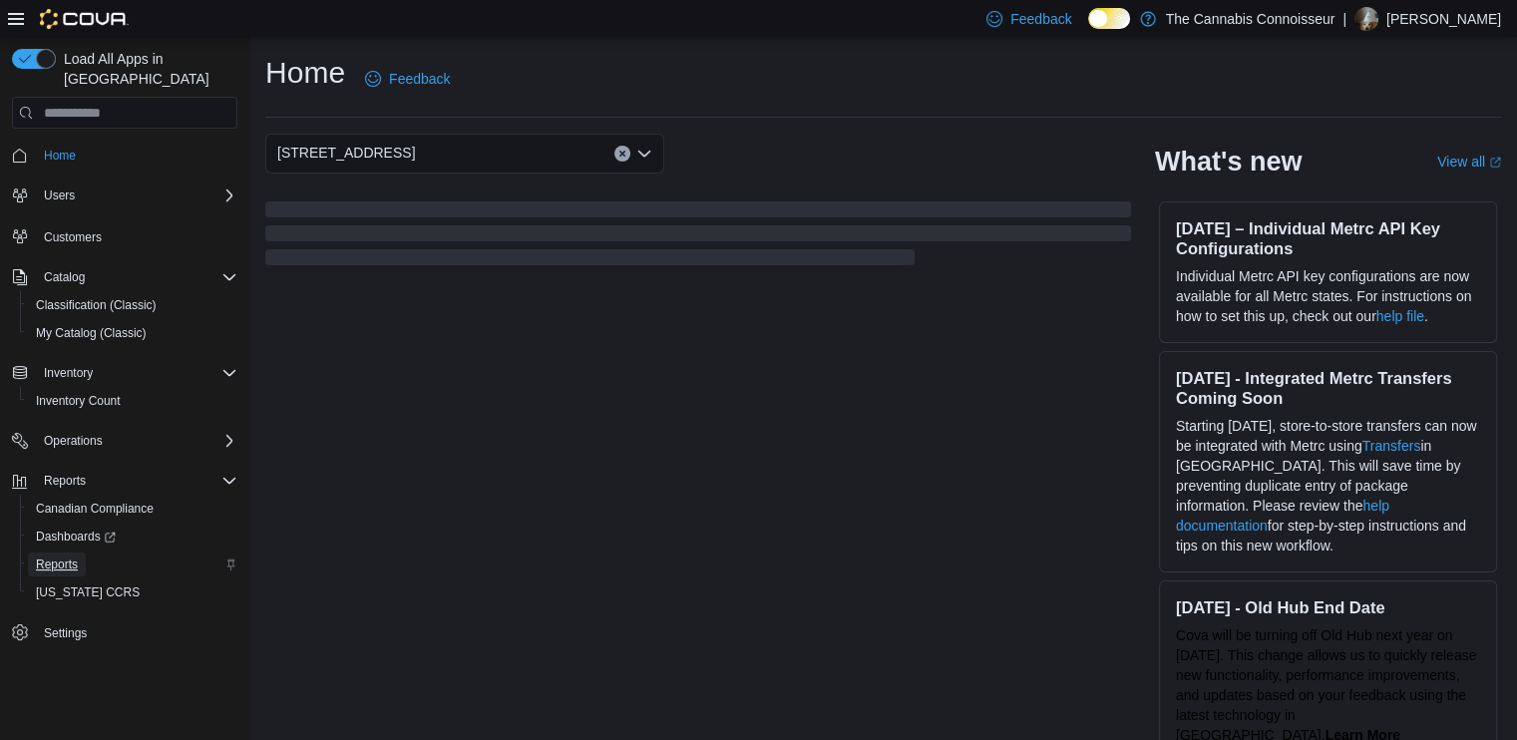
click at [57, 556] on span "Reports" at bounding box center [57, 564] width 42 height 16
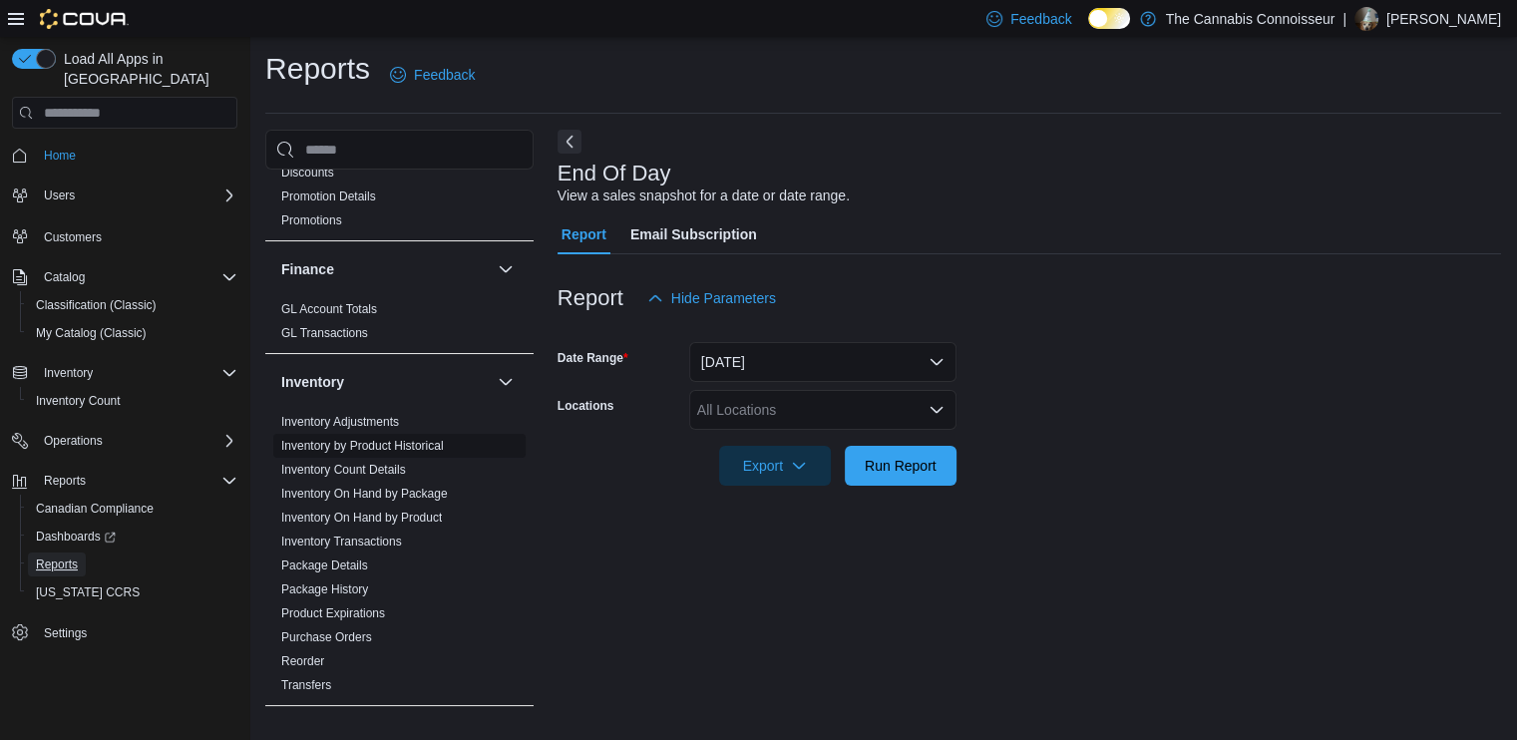
scroll to position [499, 0]
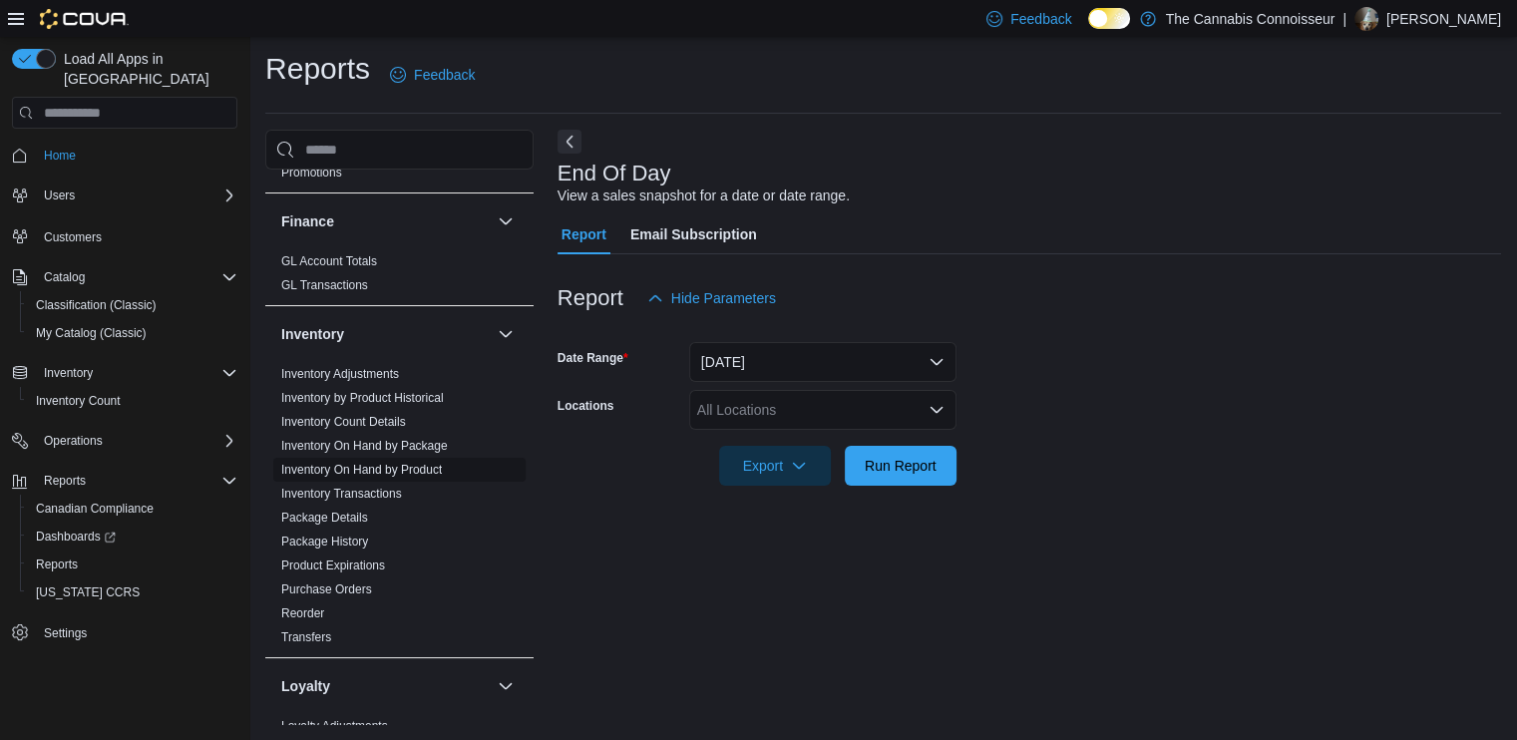
click at [428, 469] on link "Inventory On Hand by Product" at bounding box center [361, 470] width 161 height 14
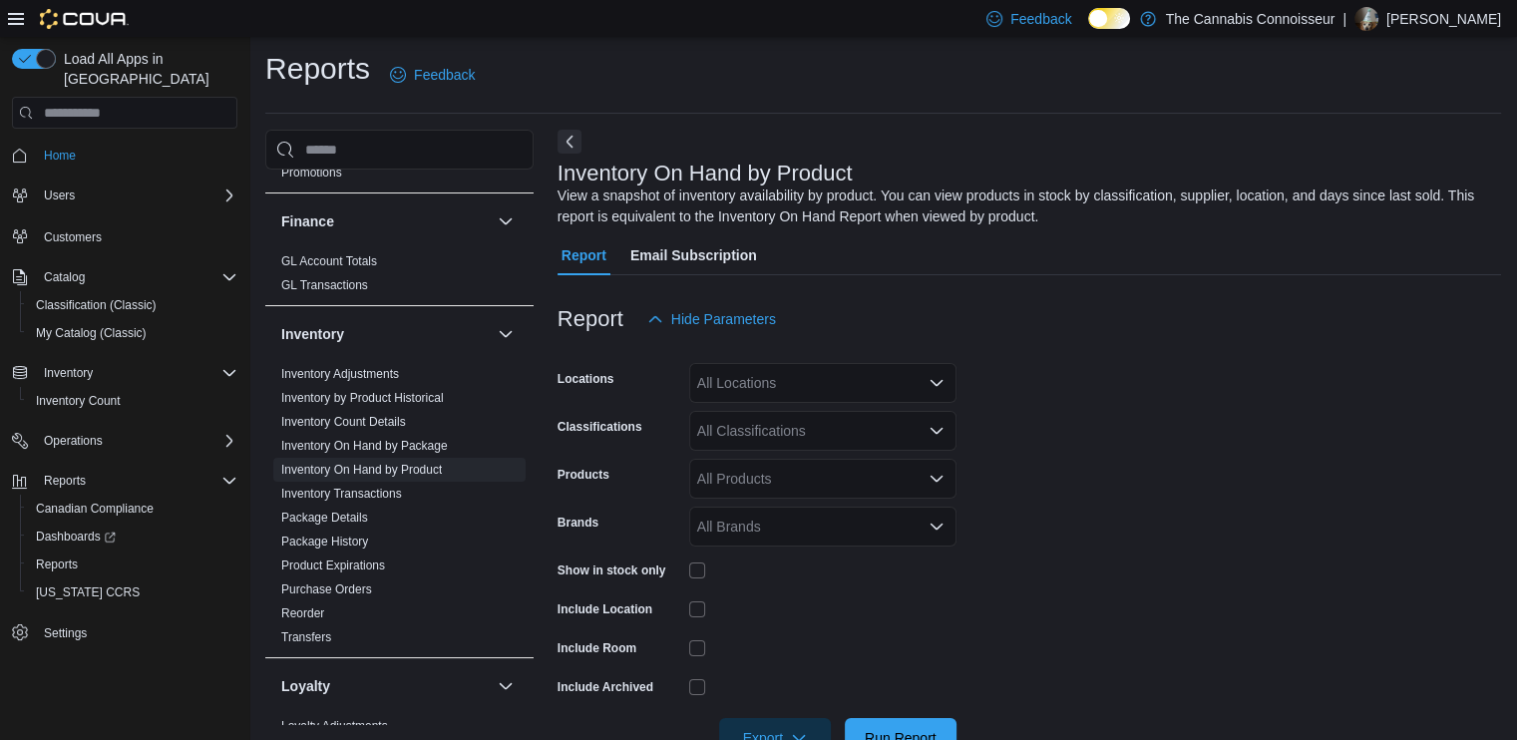
scroll to position [61, 0]
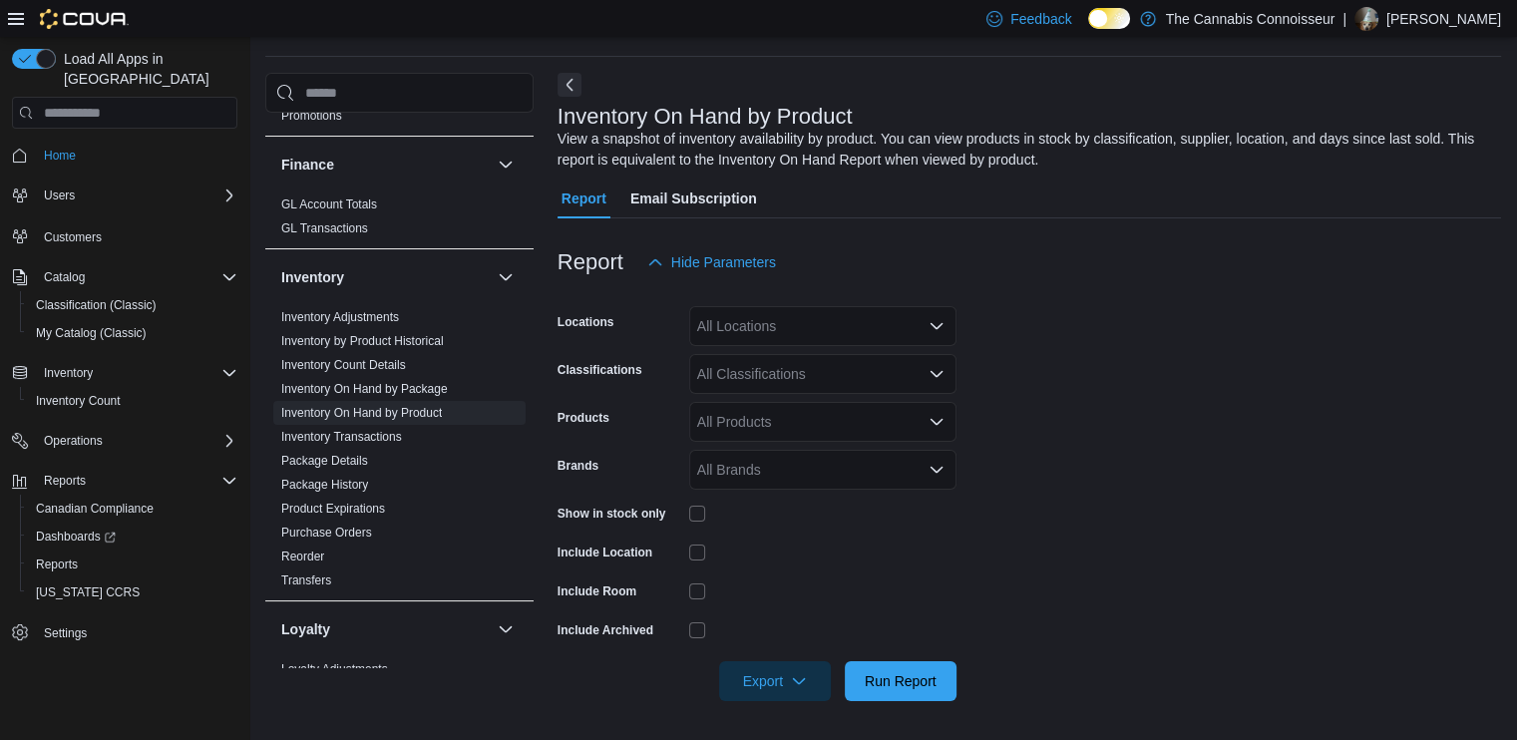
click at [804, 318] on div "All Locations" at bounding box center [822, 326] width 267 height 40
click at [778, 411] on span "[STREET_ADDRESS]" at bounding box center [801, 418] width 138 height 20
click at [1173, 394] on form "Locations [STREET_ADDRESS] Classifications All Classifications Products All Pro…" at bounding box center [1028, 491] width 943 height 419
click at [917, 389] on div "All Classifications" at bounding box center [822, 374] width 267 height 40
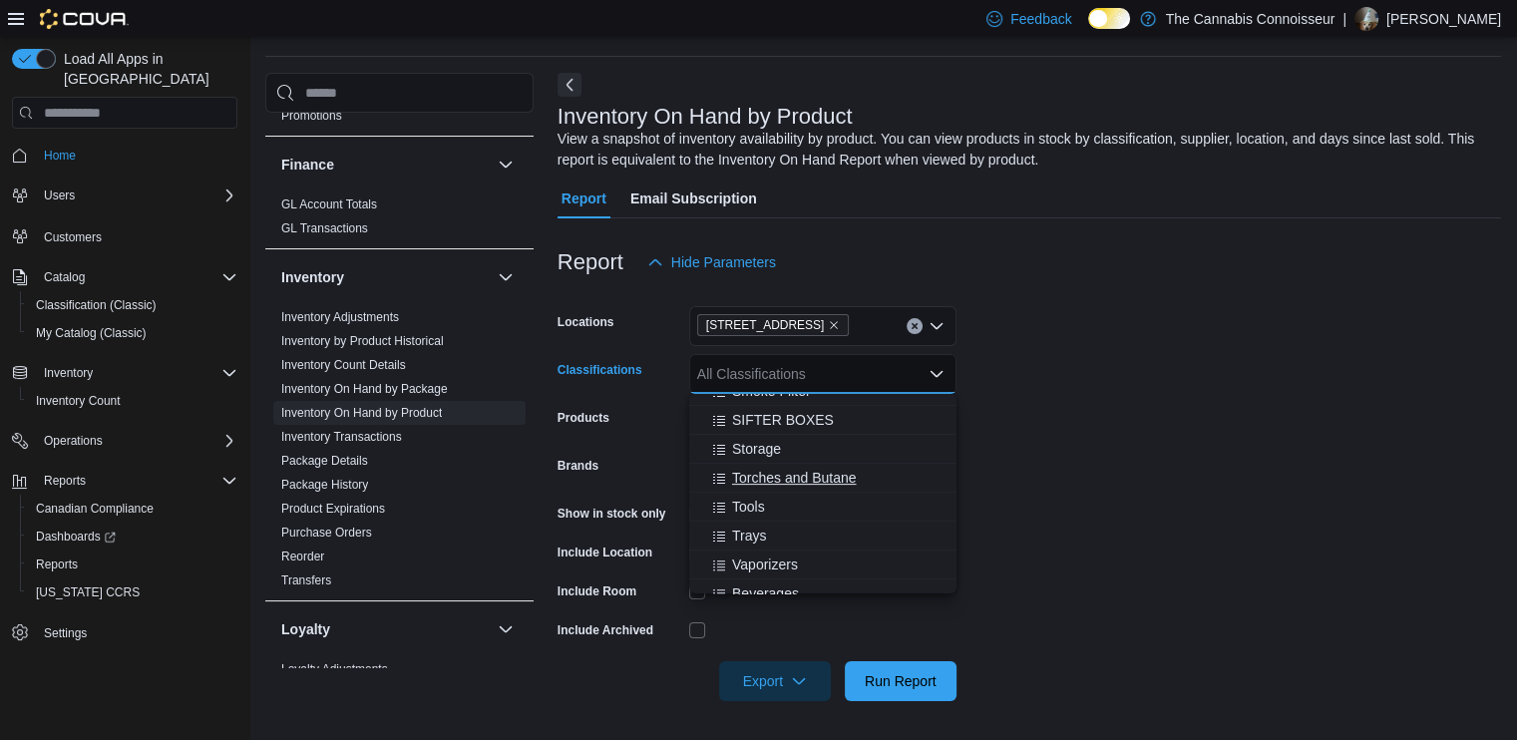
scroll to position [897, 0]
click at [765, 506] on button "Beverages" at bounding box center [822, 494] width 267 height 29
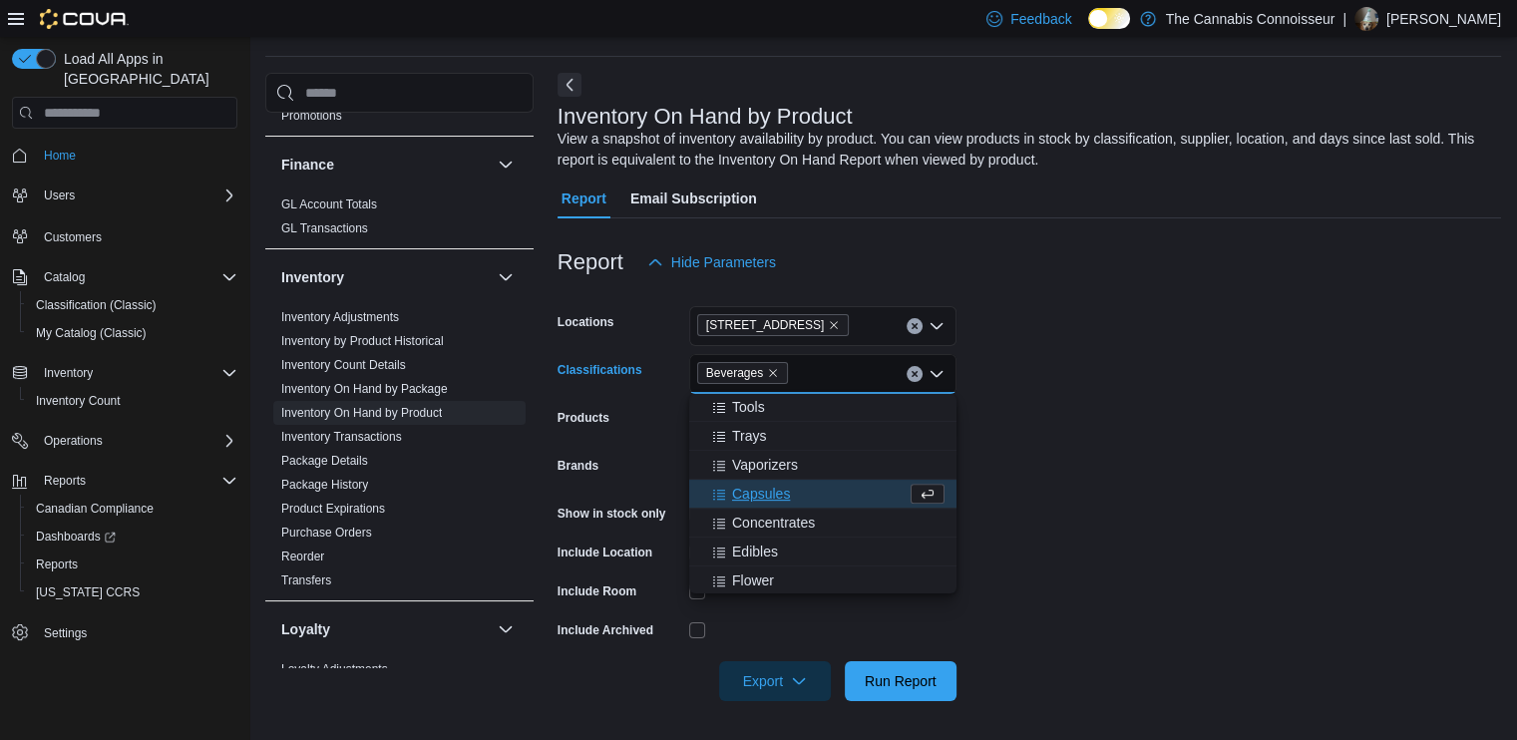
click at [765, 506] on button "Capsules" at bounding box center [822, 494] width 267 height 29
click at [763, 506] on button "Concentrates" at bounding box center [822, 494] width 267 height 29
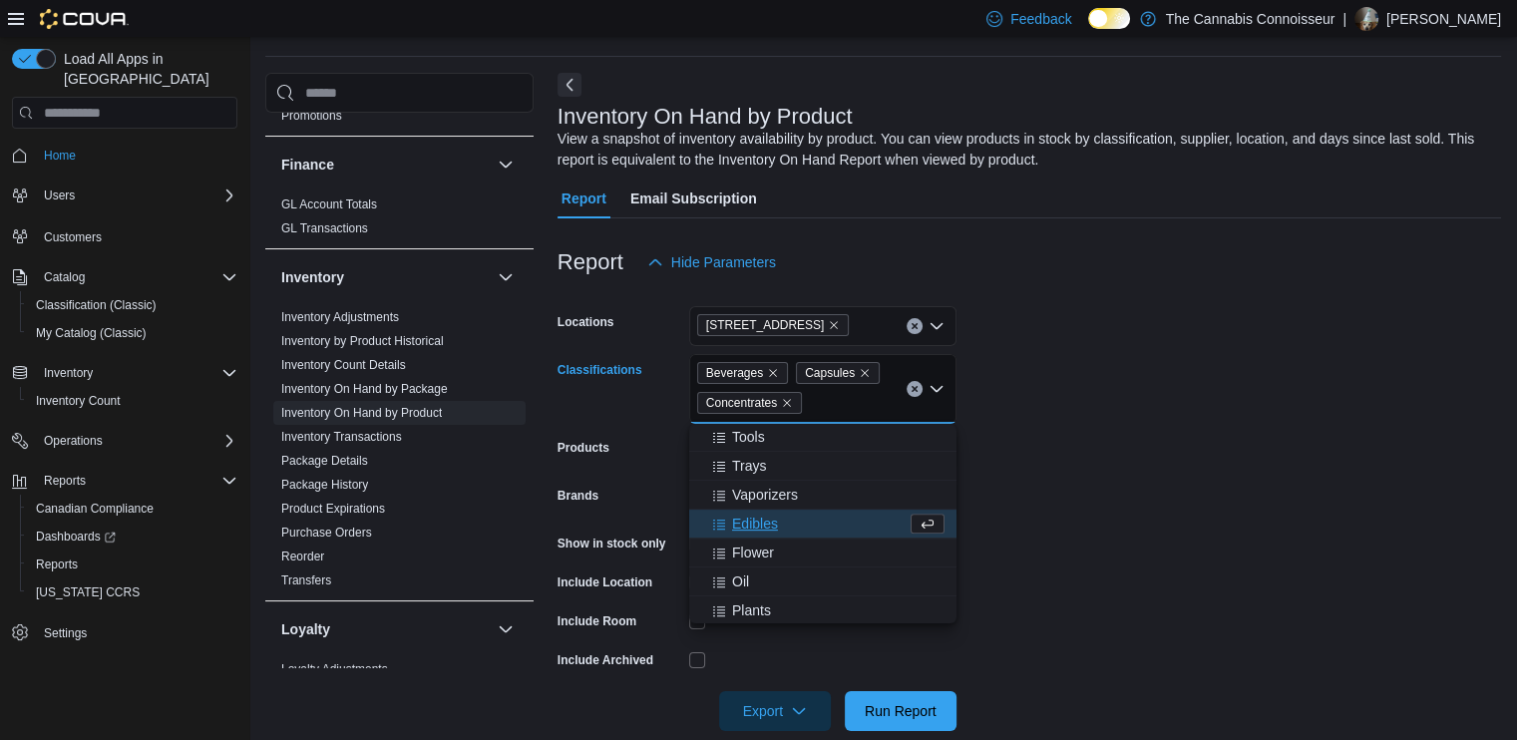
click at [758, 526] on span "Edibles" at bounding box center [755, 524] width 46 height 20
click at [758, 526] on span "Flower" at bounding box center [753, 524] width 42 height 20
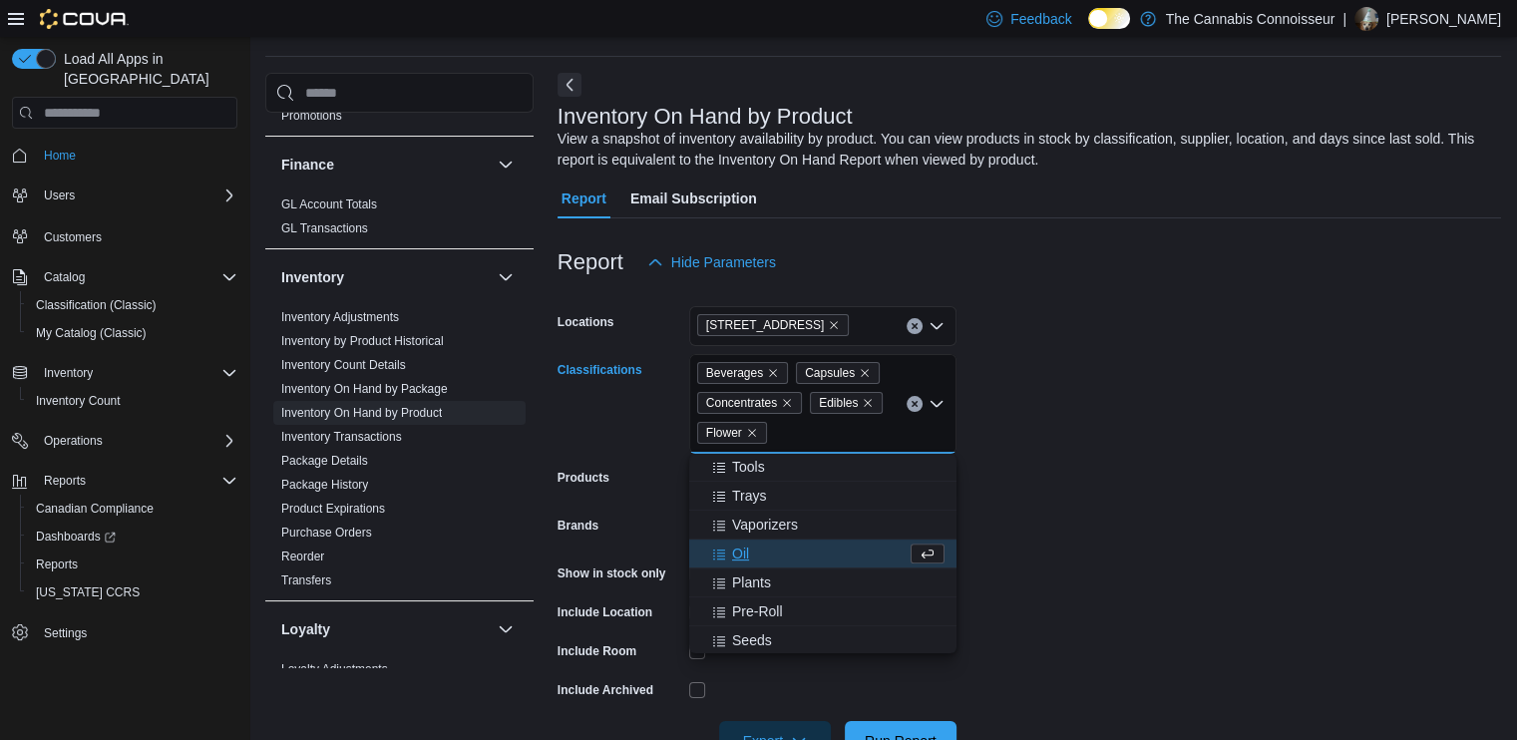
click at [750, 549] on div "Oil" at bounding box center [803, 553] width 205 height 20
click at [749, 548] on span "Plants" at bounding box center [751, 553] width 39 height 20
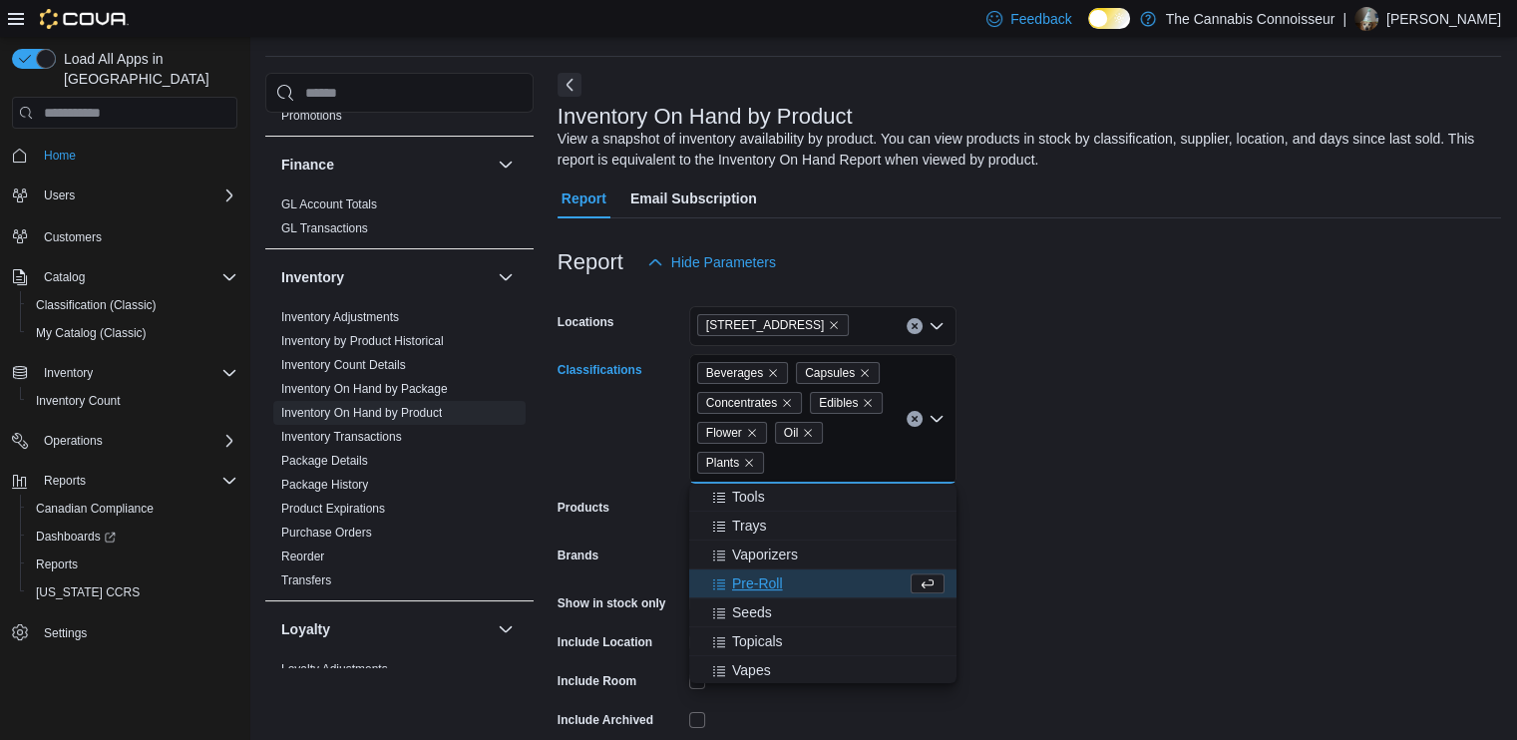
click at [750, 576] on span "Pre-Roll" at bounding box center [757, 583] width 51 height 20
click at [750, 581] on span "Seeds" at bounding box center [752, 583] width 40 height 20
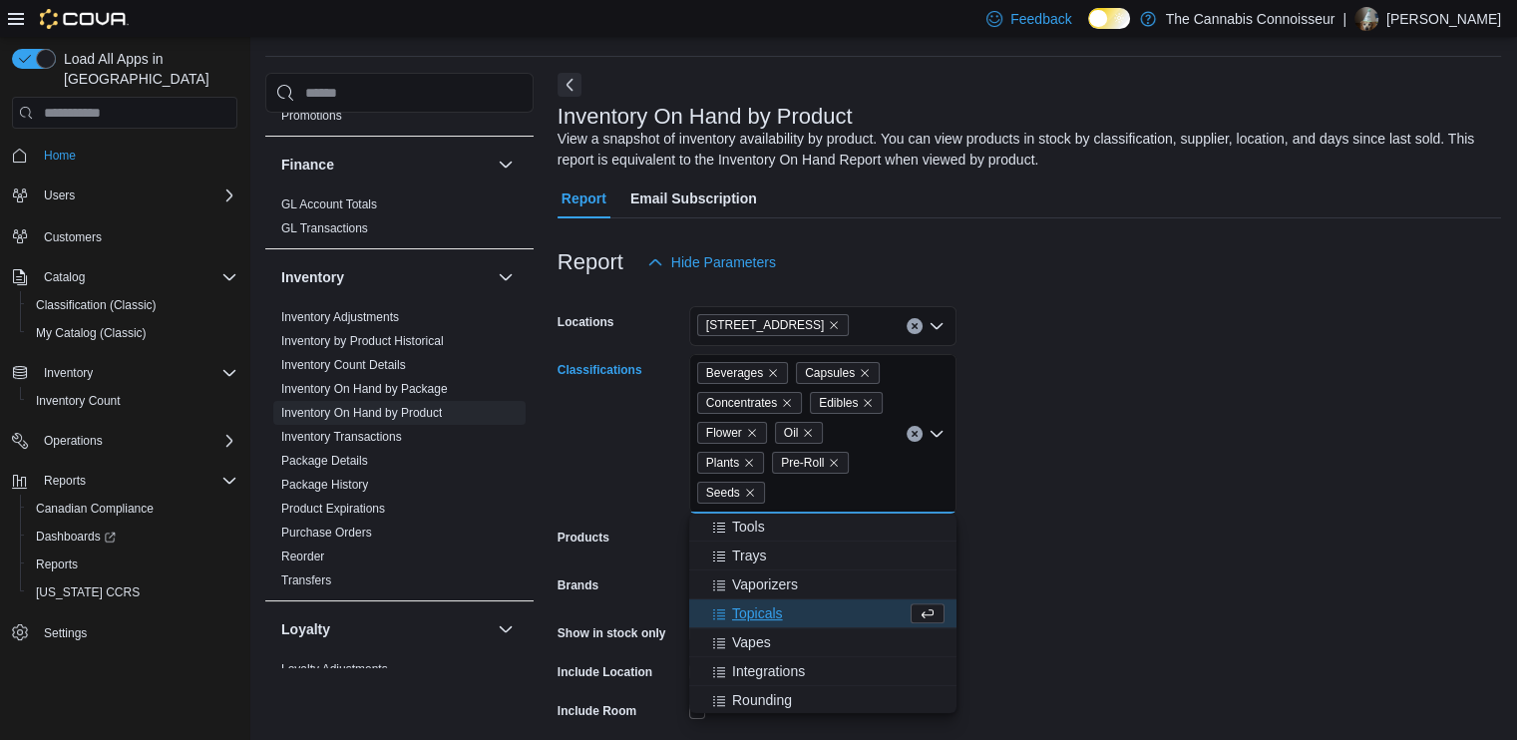
click at [750, 603] on span "Topicals" at bounding box center [757, 613] width 51 height 20
click at [752, 615] on span "Vapes" at bounding box center [751, 613] width 39 height 20
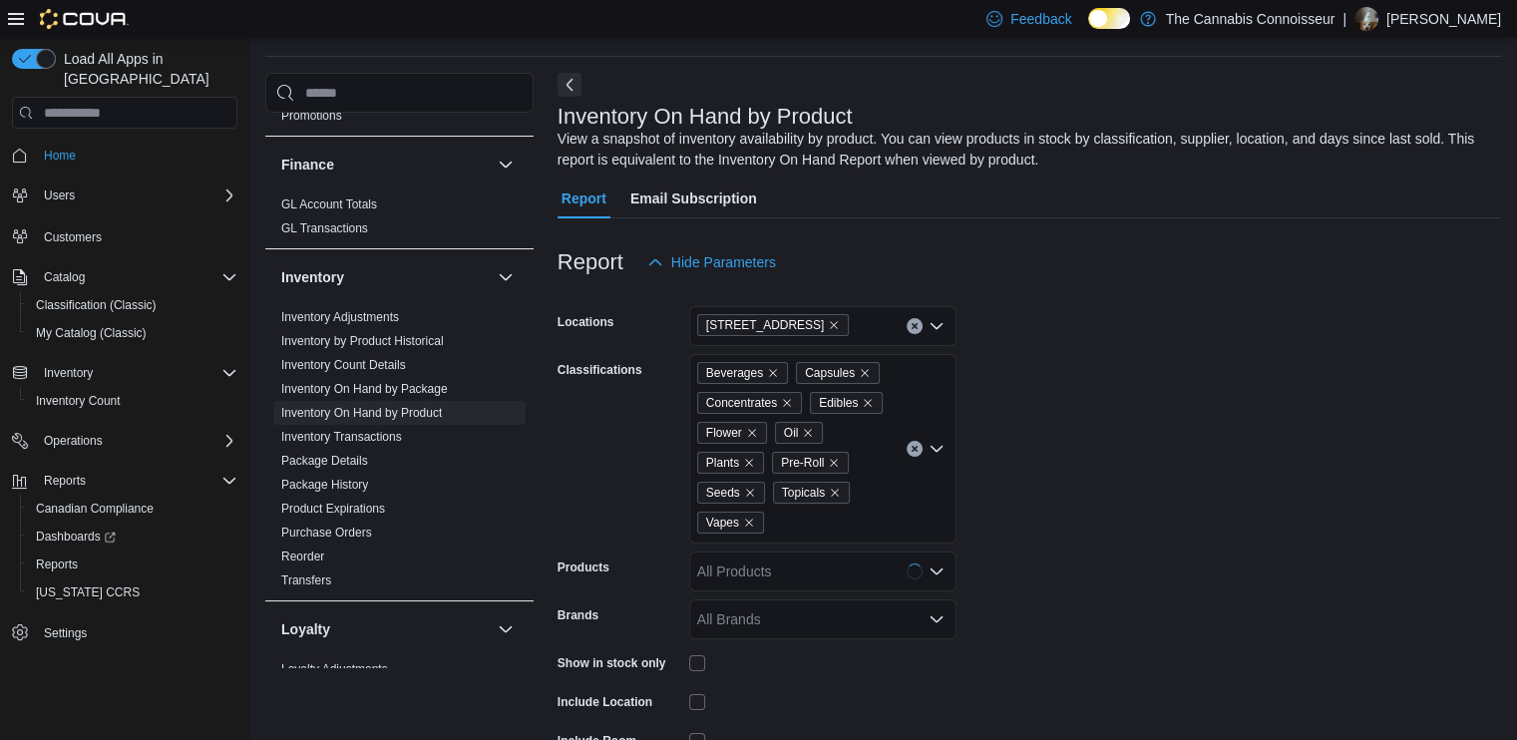
click at [1182, 548] on form "Locations [STREET_ADDRESS] Classifications Beverages Capsules Concentrates Edib…" at bounding box center [1028, 566] width 943 height 568
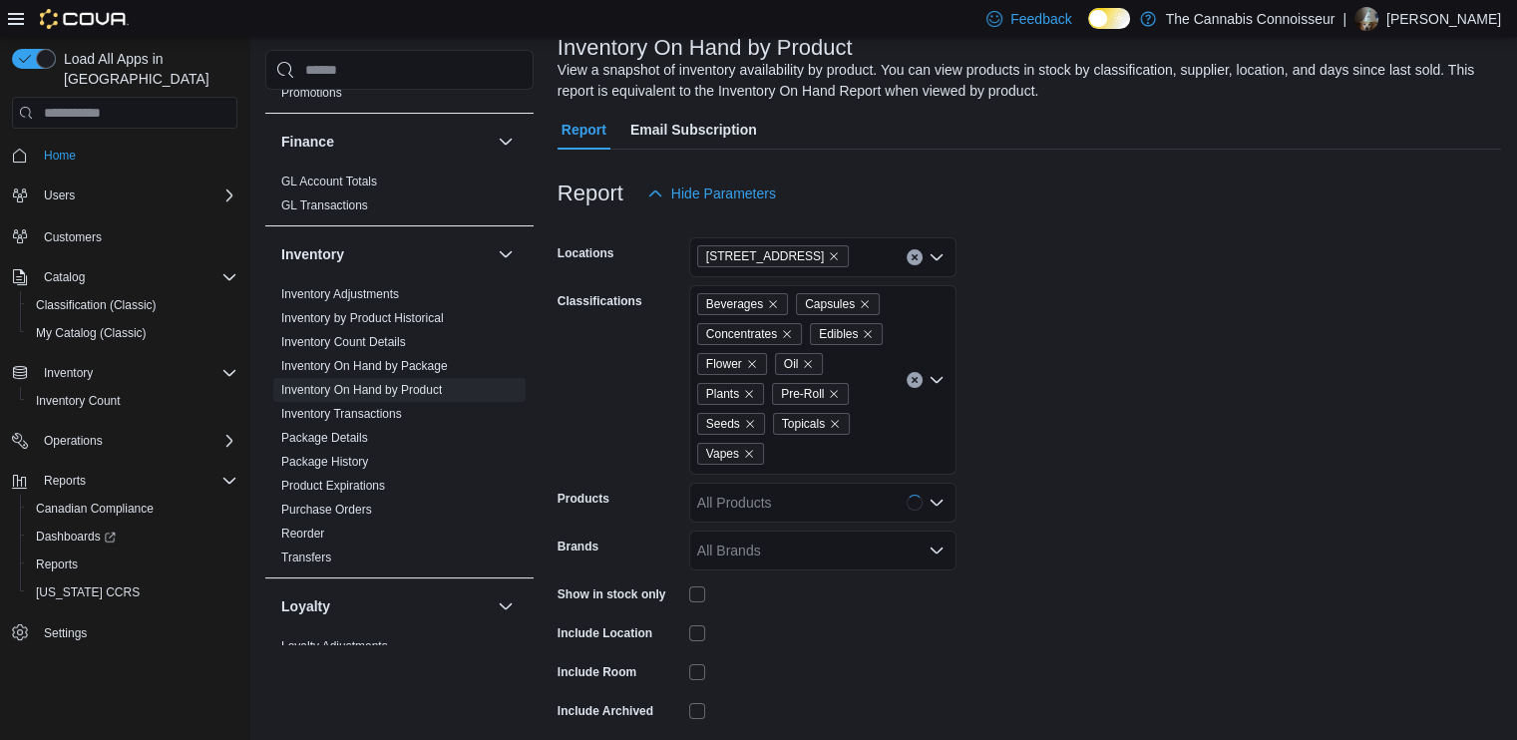
scroll to position [211, 0]
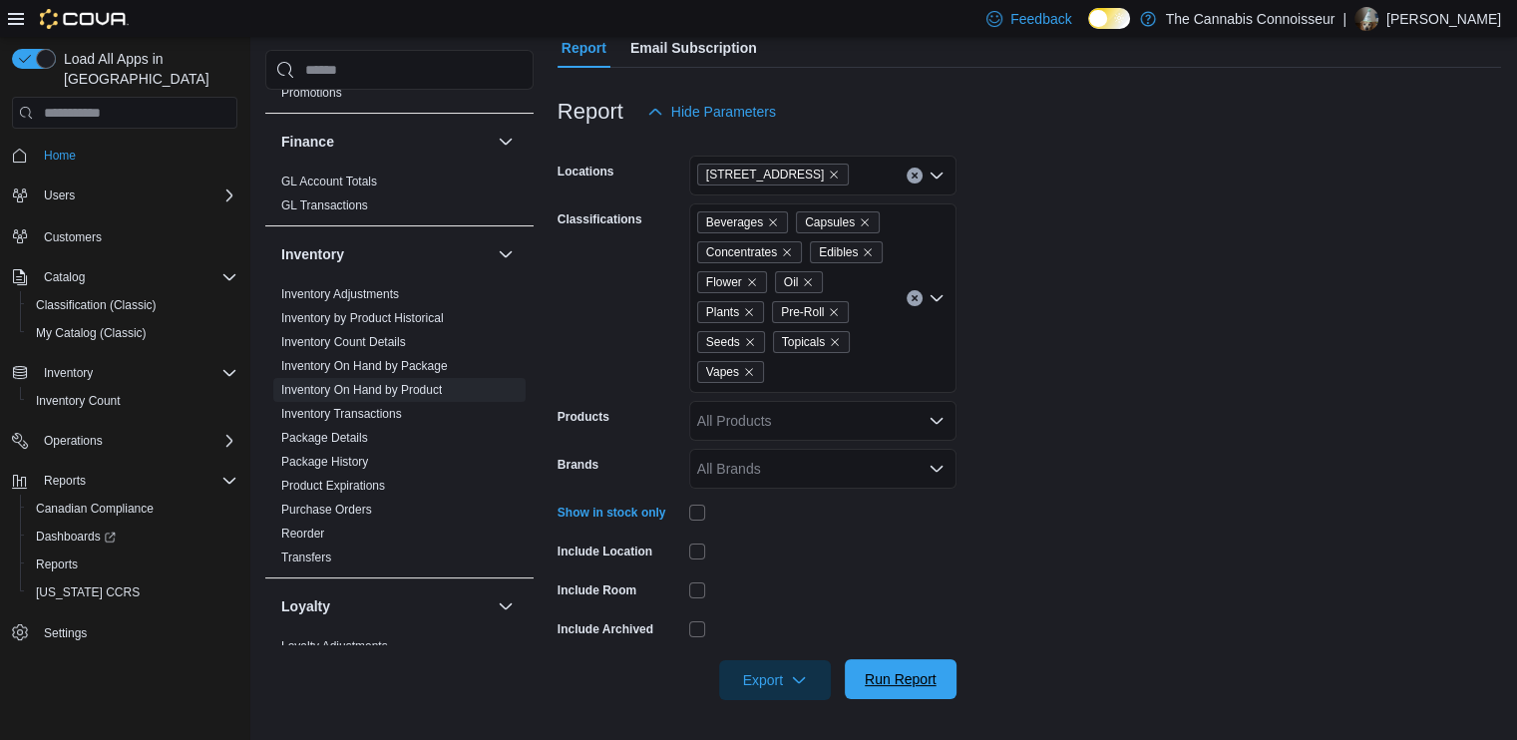
click at [944, 677] on button "Run Report" at bounding box center [901, 679] width 112 height 40
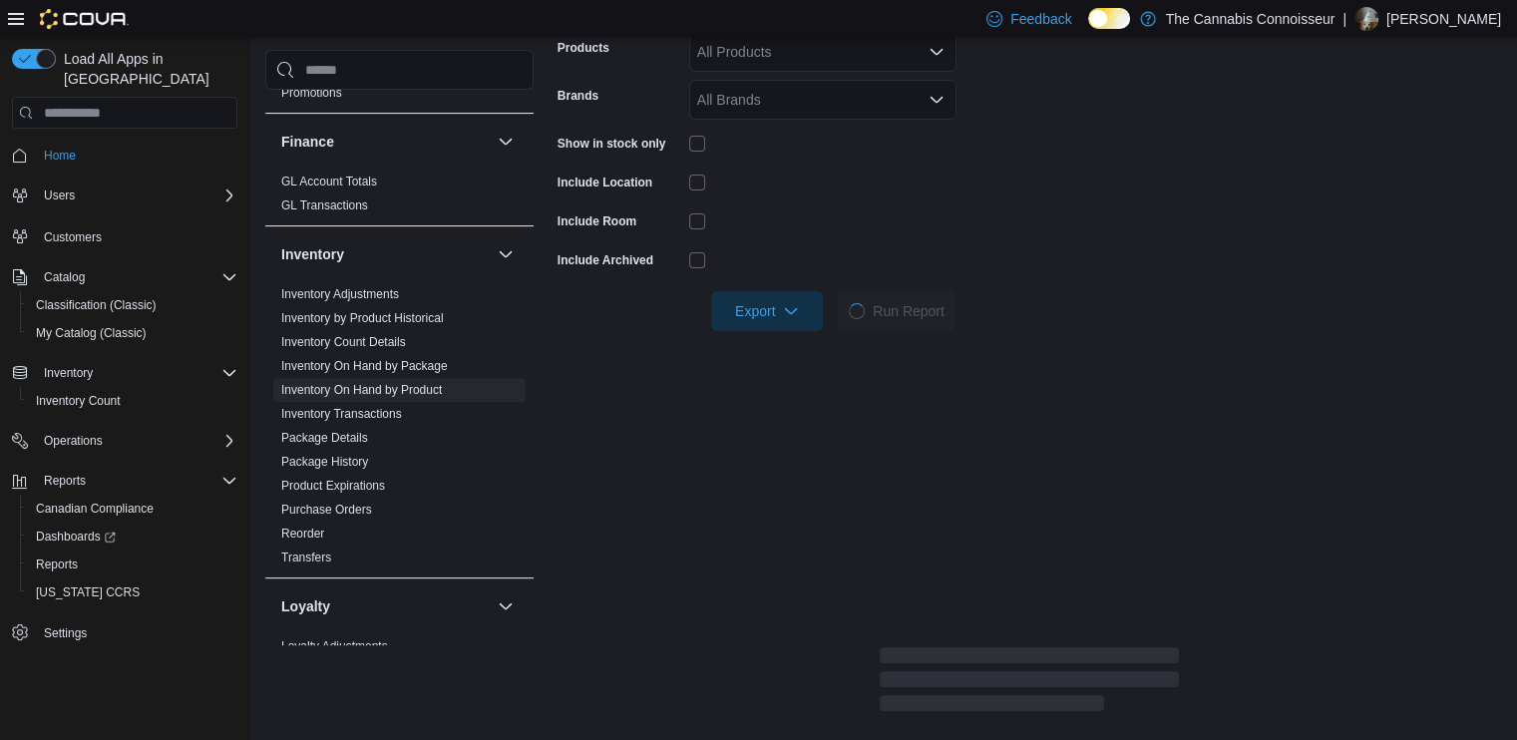
scroll to position [610, 0]
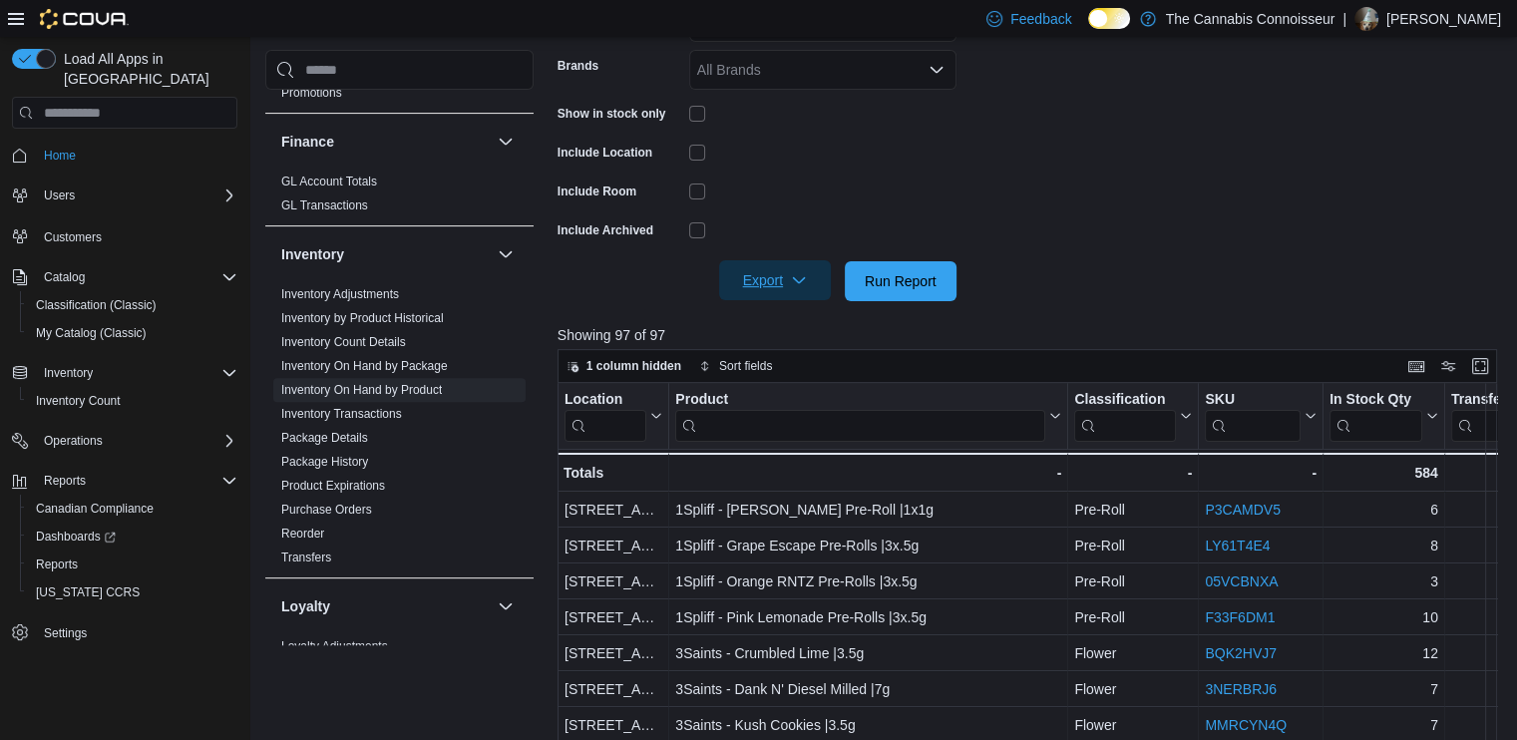
click at [785, 276] on span "Export" at bounding box center [775, 280] width 88 height 40
click at [801, 330] on button "Export to Excel" at bounding box center [778, 321] width 114 height 40
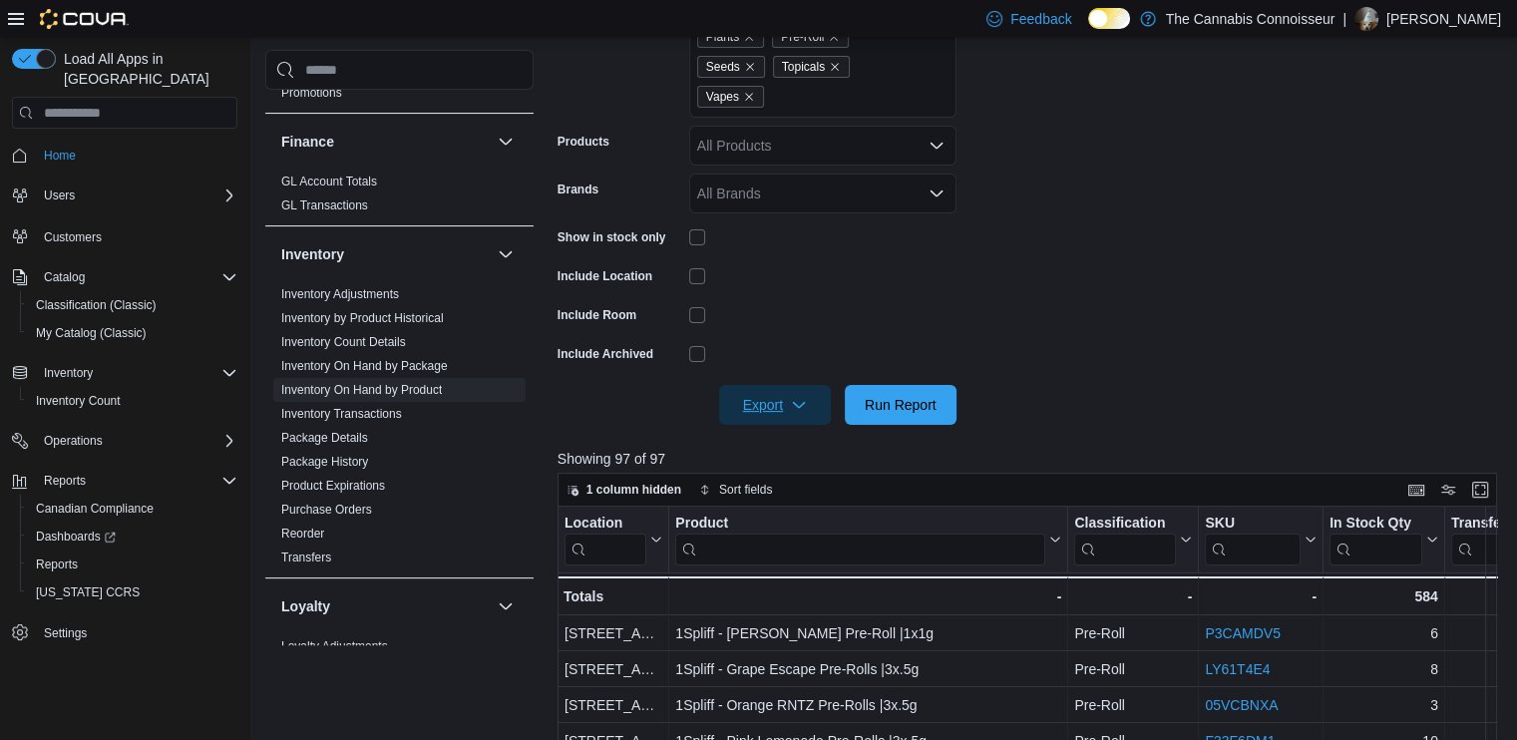
scroll to position [311, 0]
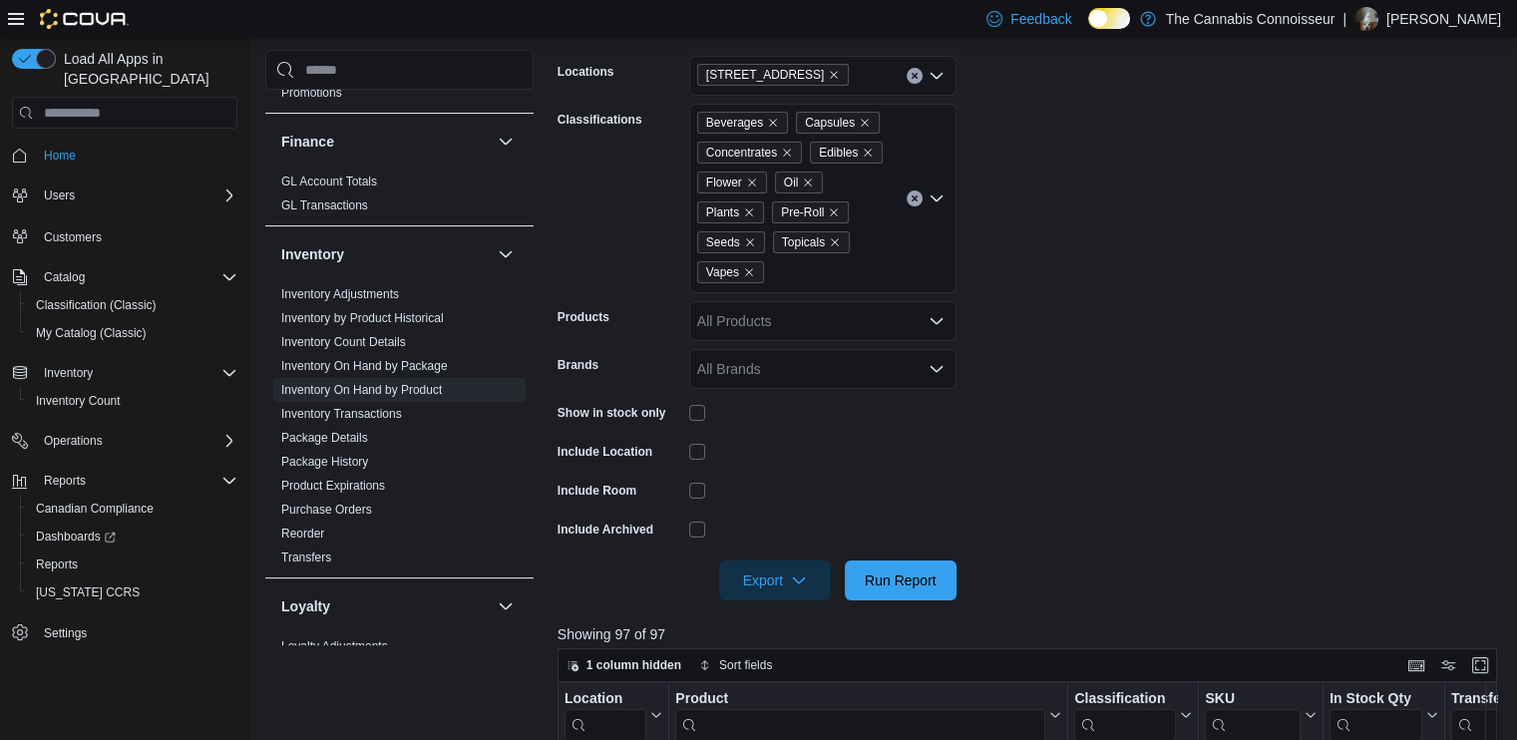
click at [913, 194] on icon "Clear input" at bounding box center [914, 198] width 8 height 8
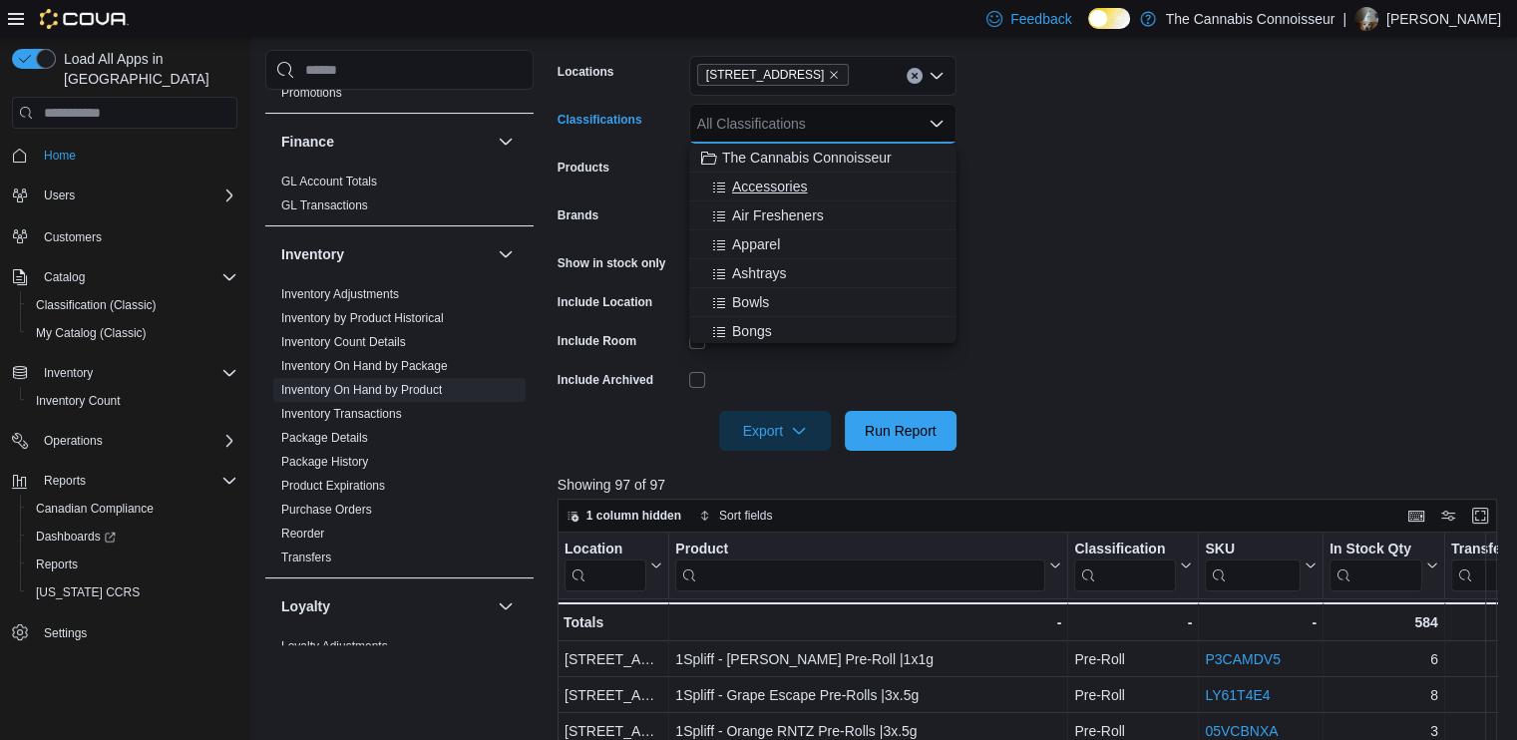
click at [798, 186] on span "Accessories" at bounding box center [769, 187] width 75 height 20
click at [798, 186] on span "Air Fresheners" at bounding box center [778, 187] width 92 height 20
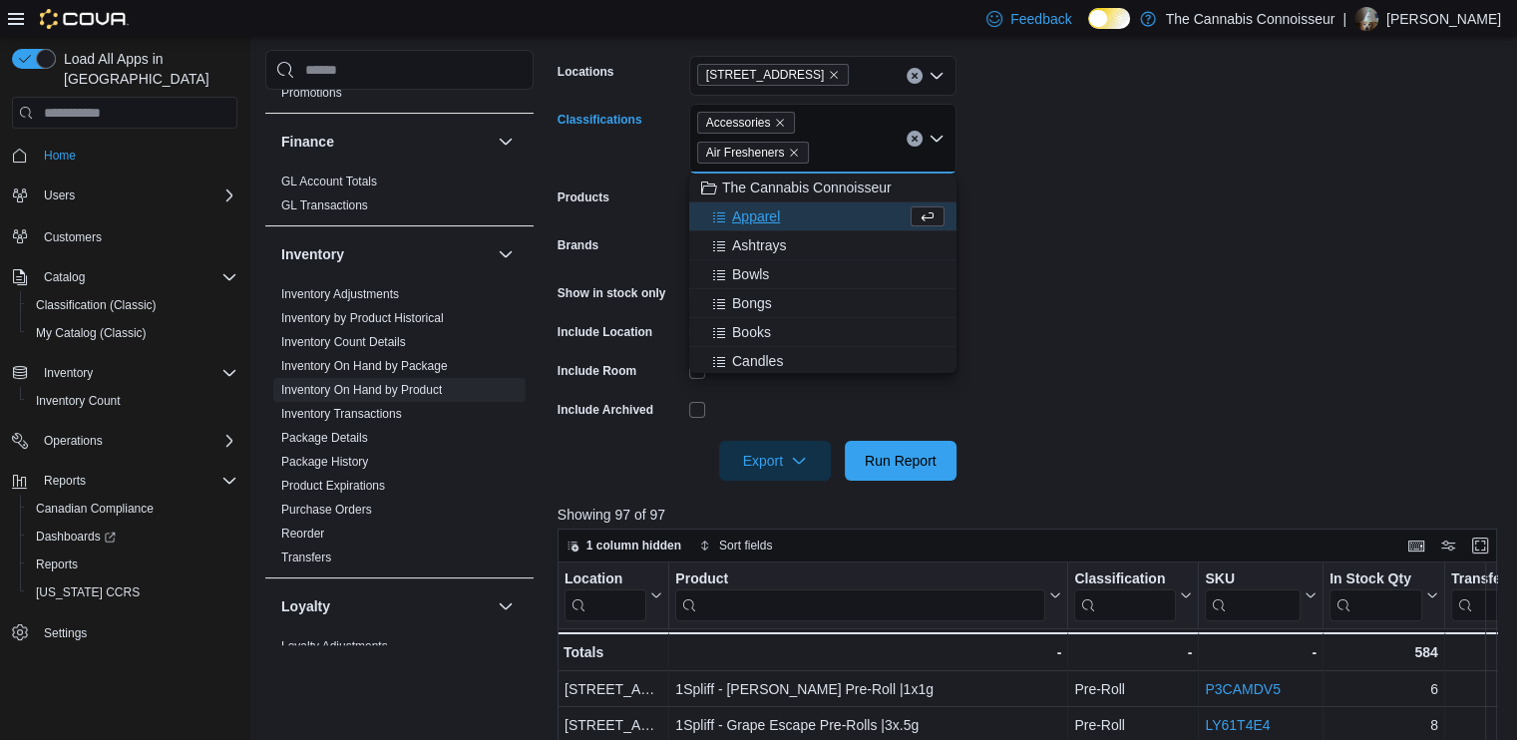
click at [774, 214] on span "Apparel" at bounding box center [756, 216] width 48 height 20
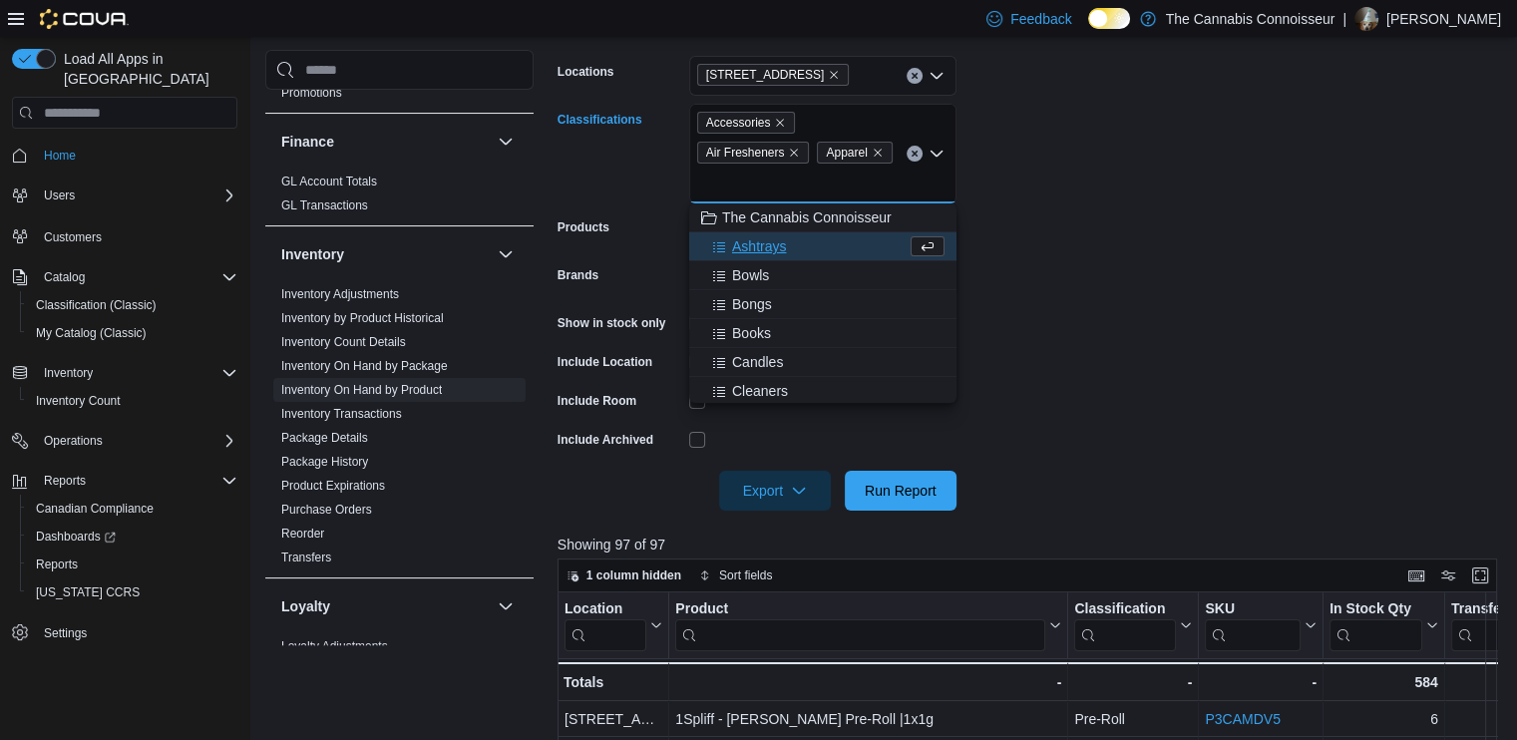
click at [772, 240] on span "Ashtrays" at bounding box center [759, 246] width 54 height 20
click at [770, 263] on button "Bongs" at bounding box center [822, 275] width 267 height 29
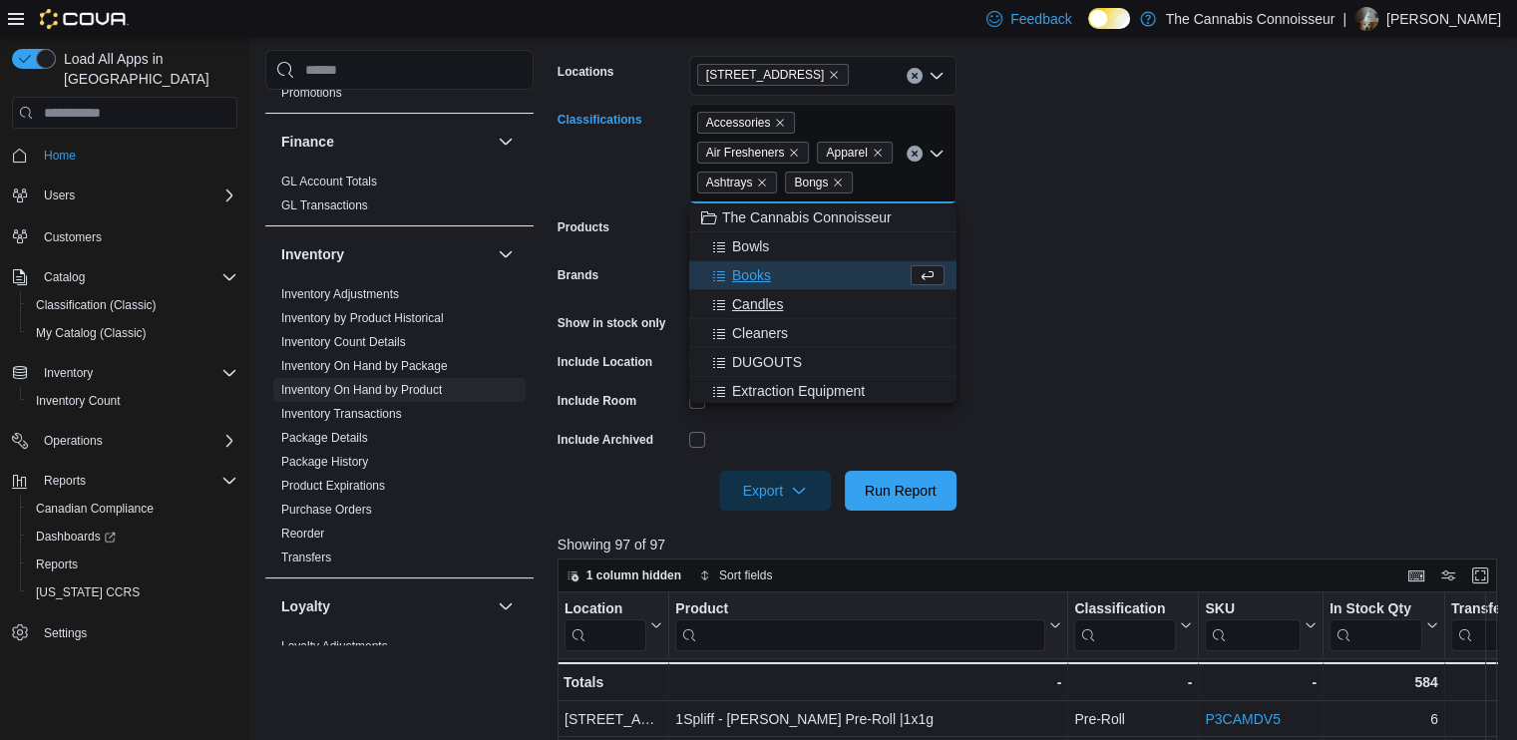
click at [764, 296] on span "Candles" at bounding box center [757, 304] width 51 height 20
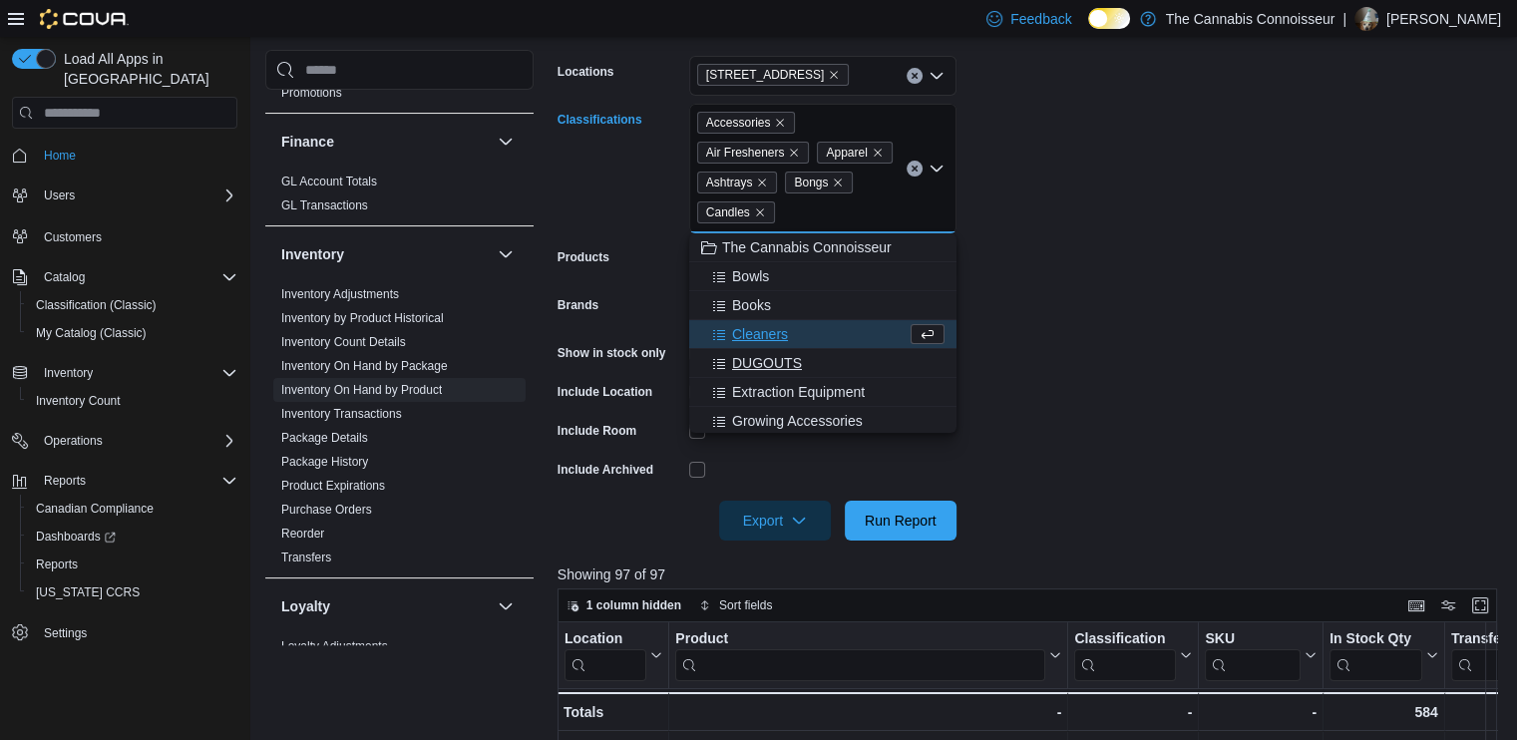
drag, startPoint x: 764, startPoint y: 296, endPoint x: 778, endPoint y: 385, distance: 89.8
click at [778, 398] on span "Extraction Equipment" at bounding box center [798, 392] width 133 height 20
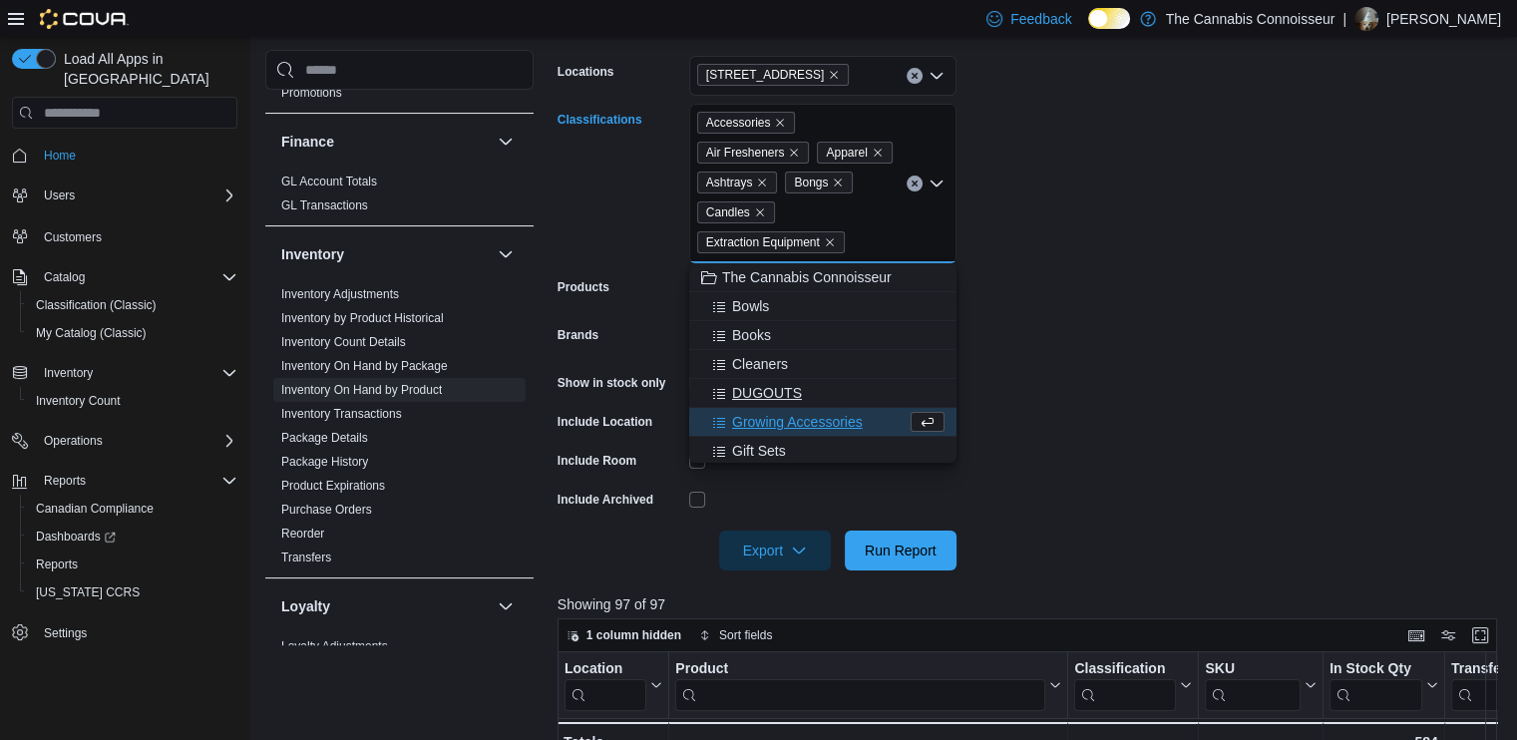
click at [778, 385] on span "DUGOUTS" at bounding box center [767, 393] width 70 height 20
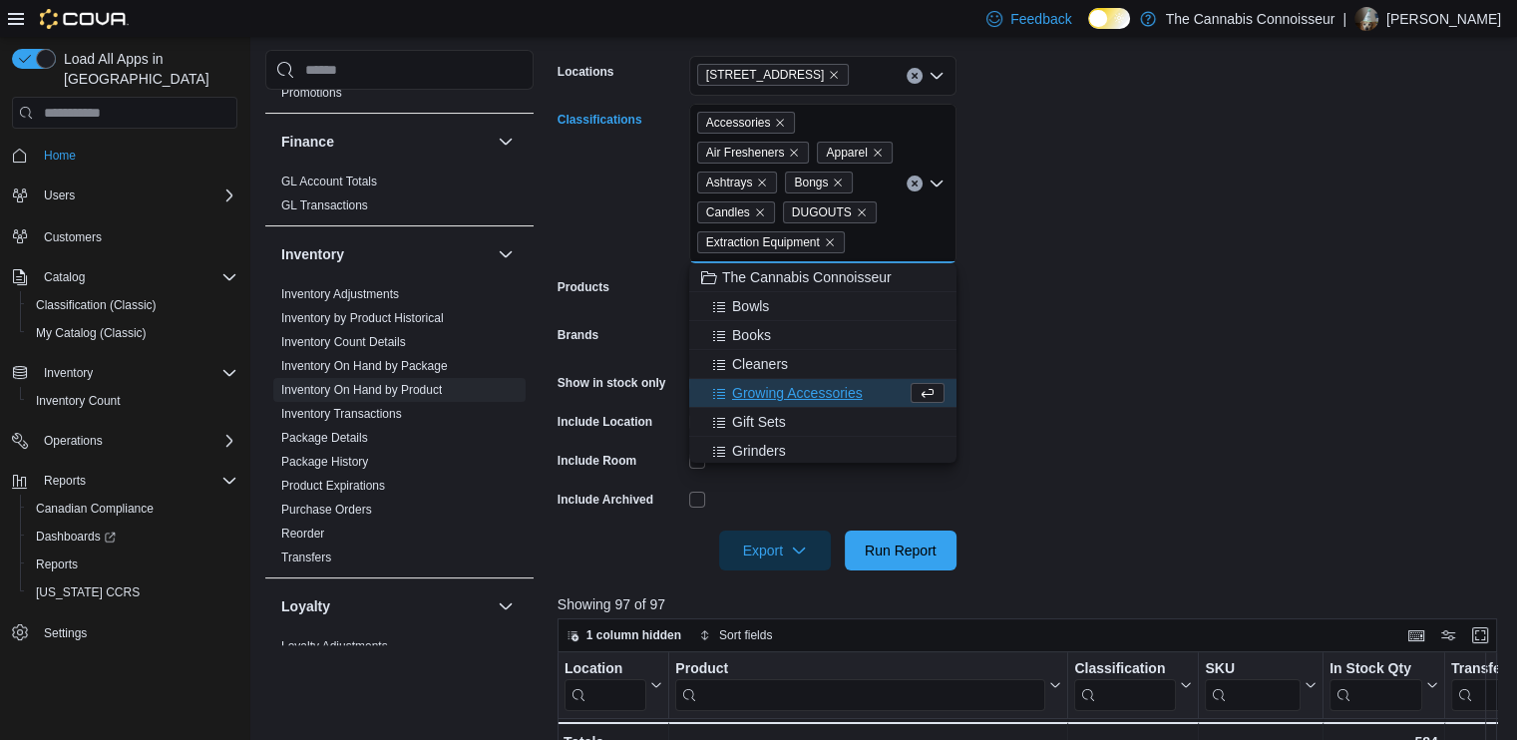
click at [778, 405] on button "Growing Accessories" at bounding box center [822, 393] width 267 height 29
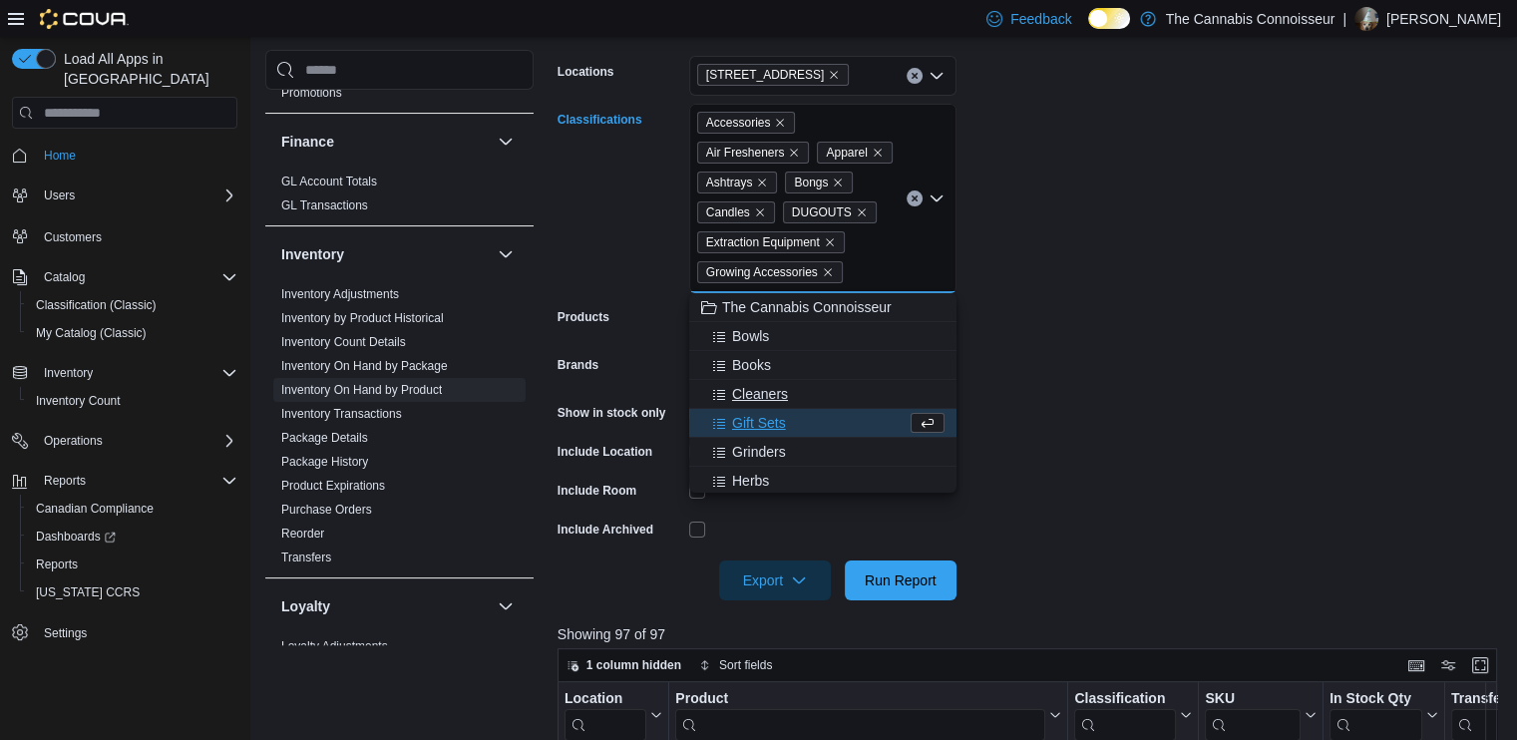
click at [775, 408] on button "Cleaners" at bounding box center [822, 394] width 267 height 29
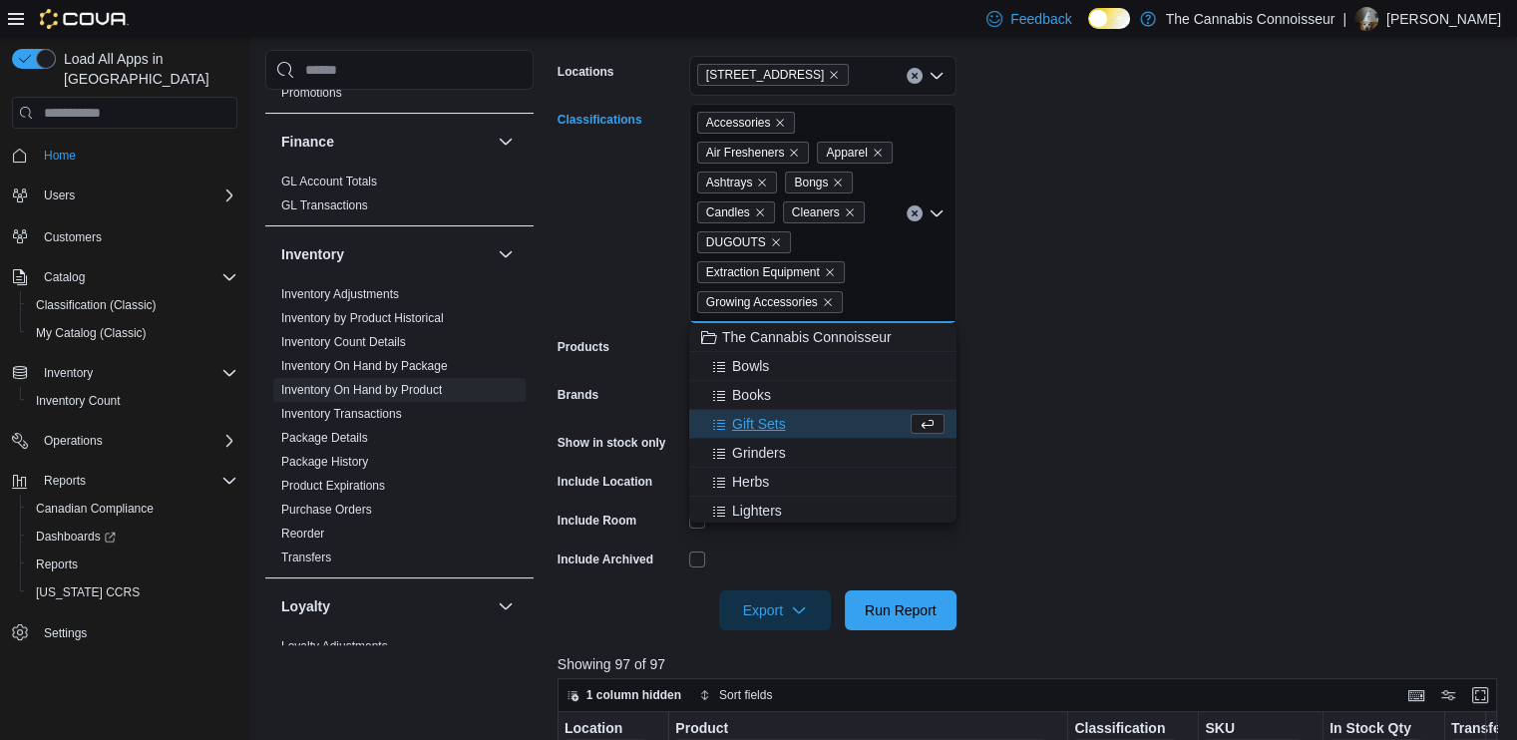
click at [758, 451] on span "Grinders" at bounding box center [759, 453] width 54 height 20
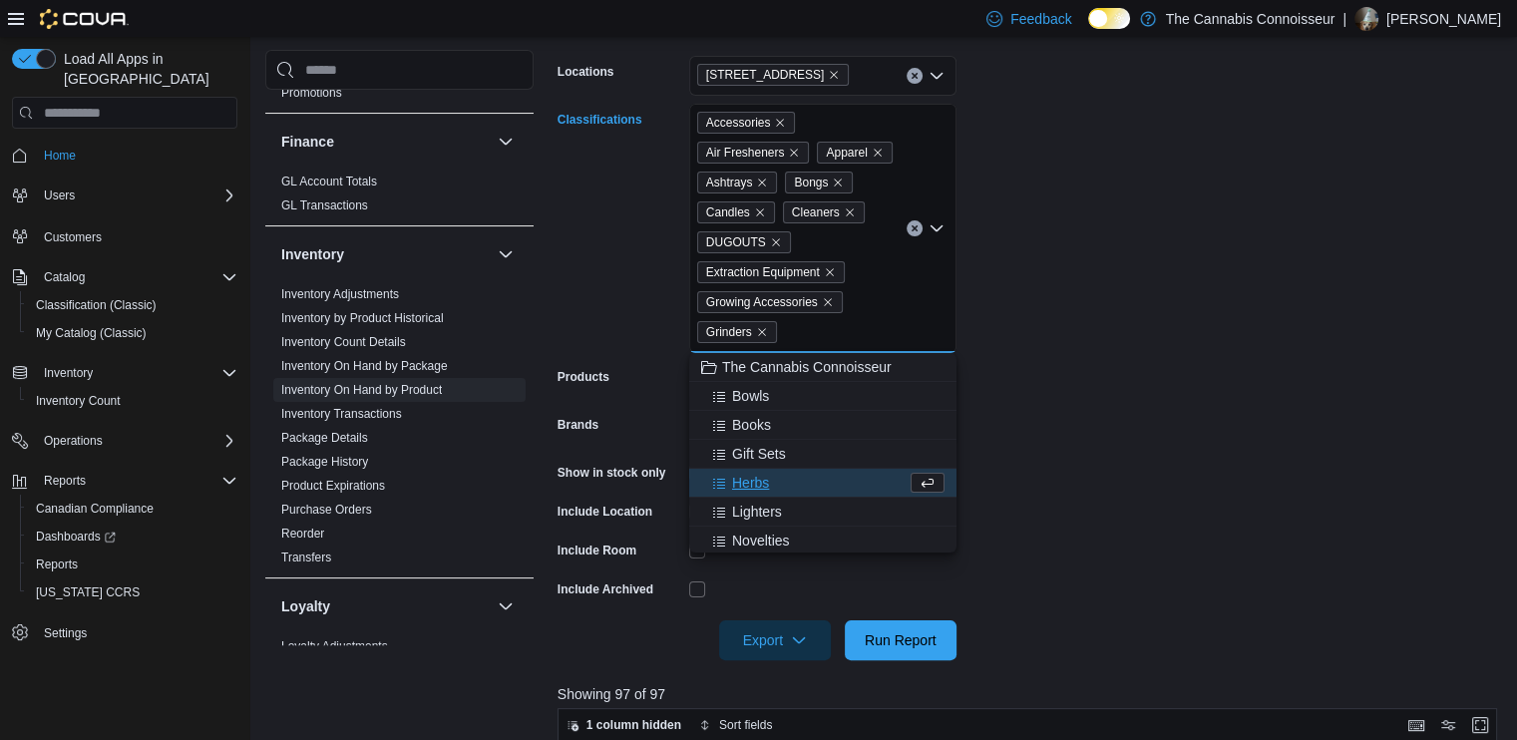
click at [758, 451] on span "Gift Sets" at bounding box center [759, 454] width 54 height 20
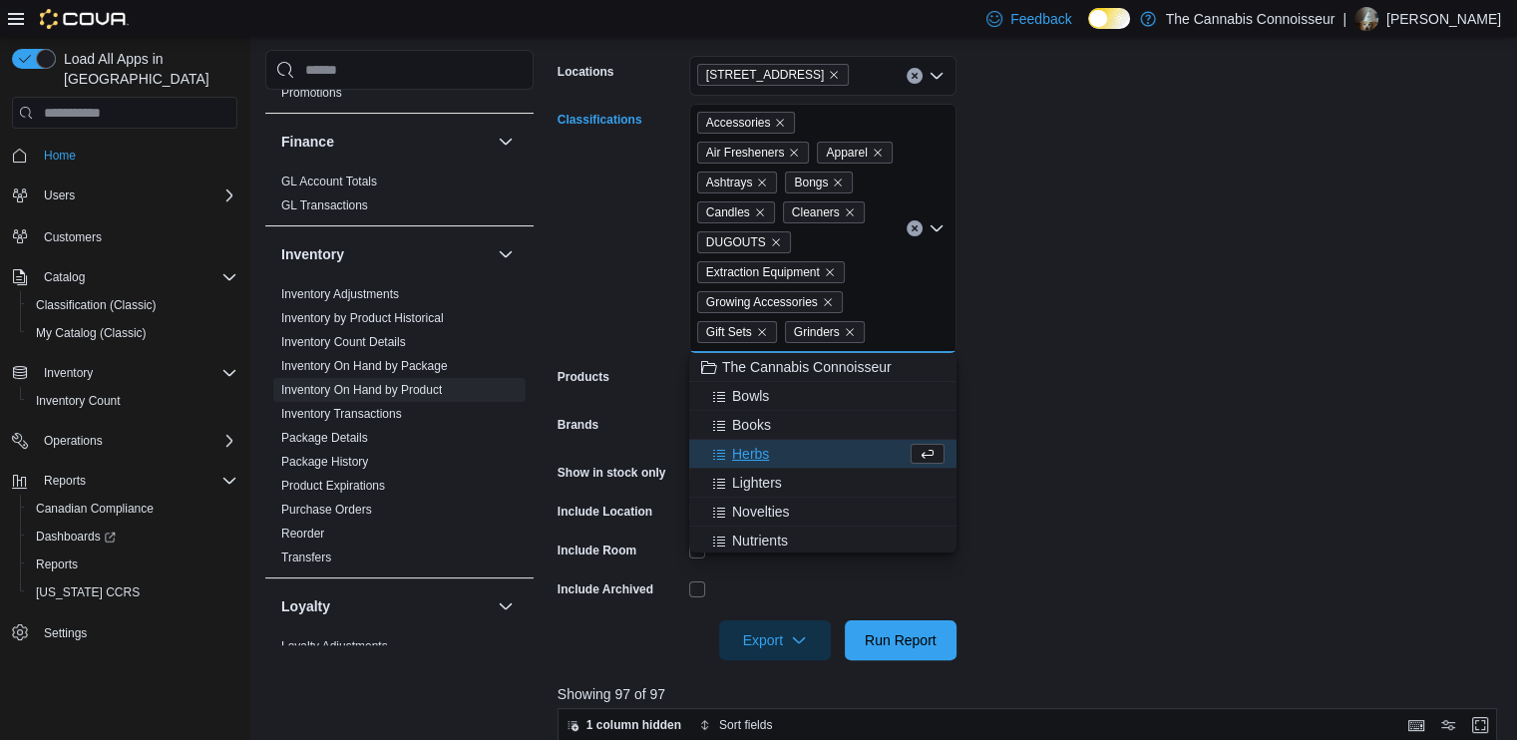
click at [757, 486] on span "Lighters" at bounding box center [757, 483] width 50 height 20
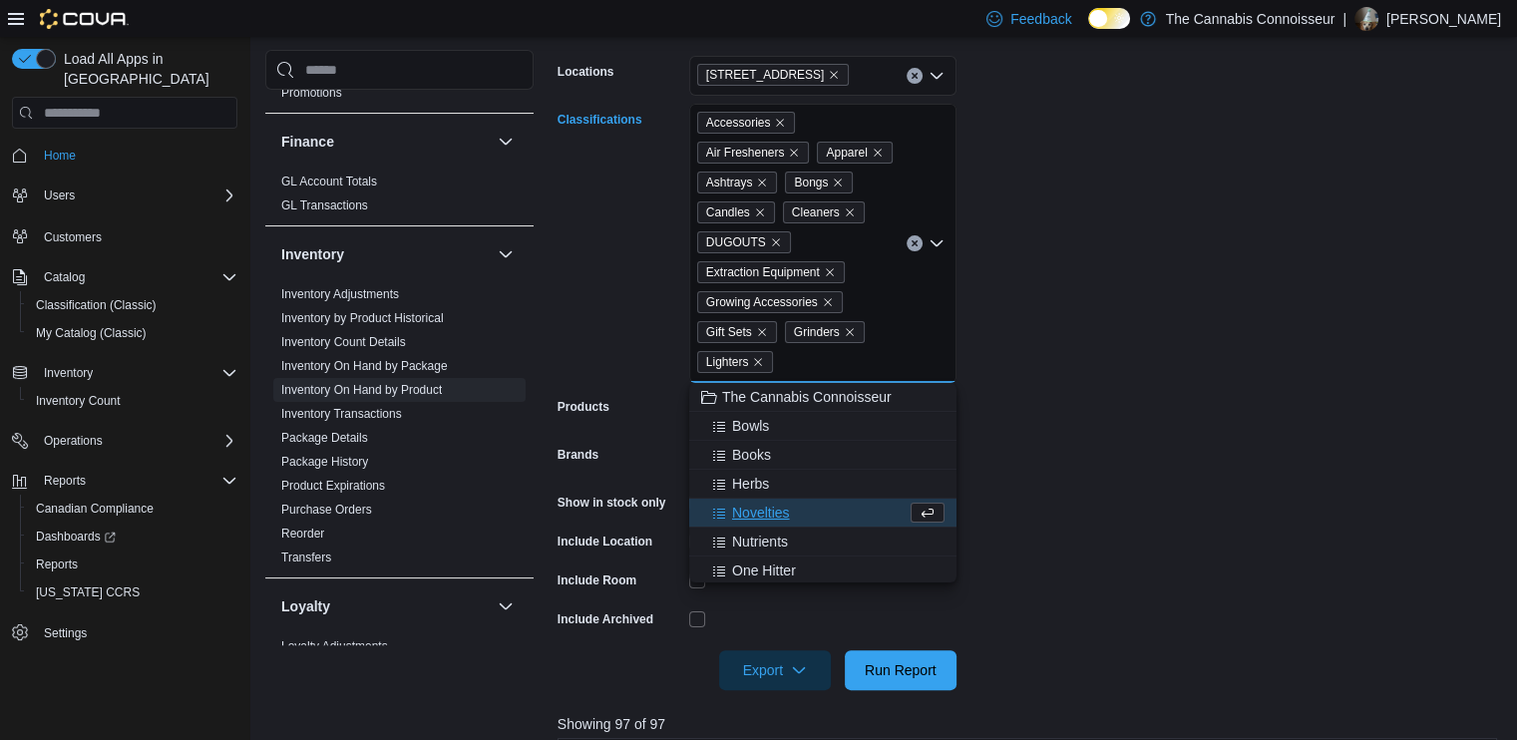
click at [758, 506] on span "Novelties" at bounding box center [761, 513] width 58 height 20
click at [756, 526] on button "Nutrients" at bounding box center [822, 513] width 267 height 29
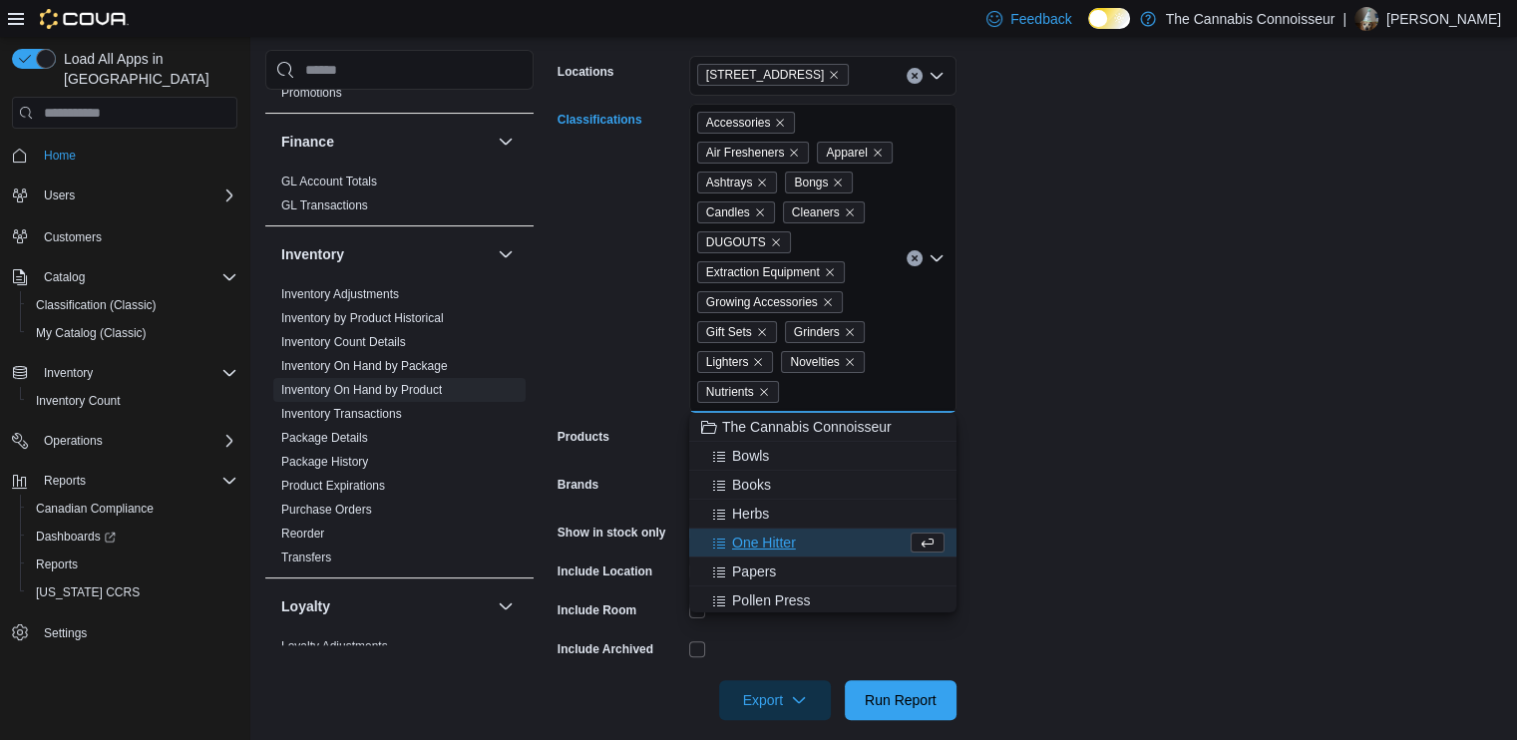
click at [758, 559] on button "Papers" at bounding box center [822, 571] width 267 height 29
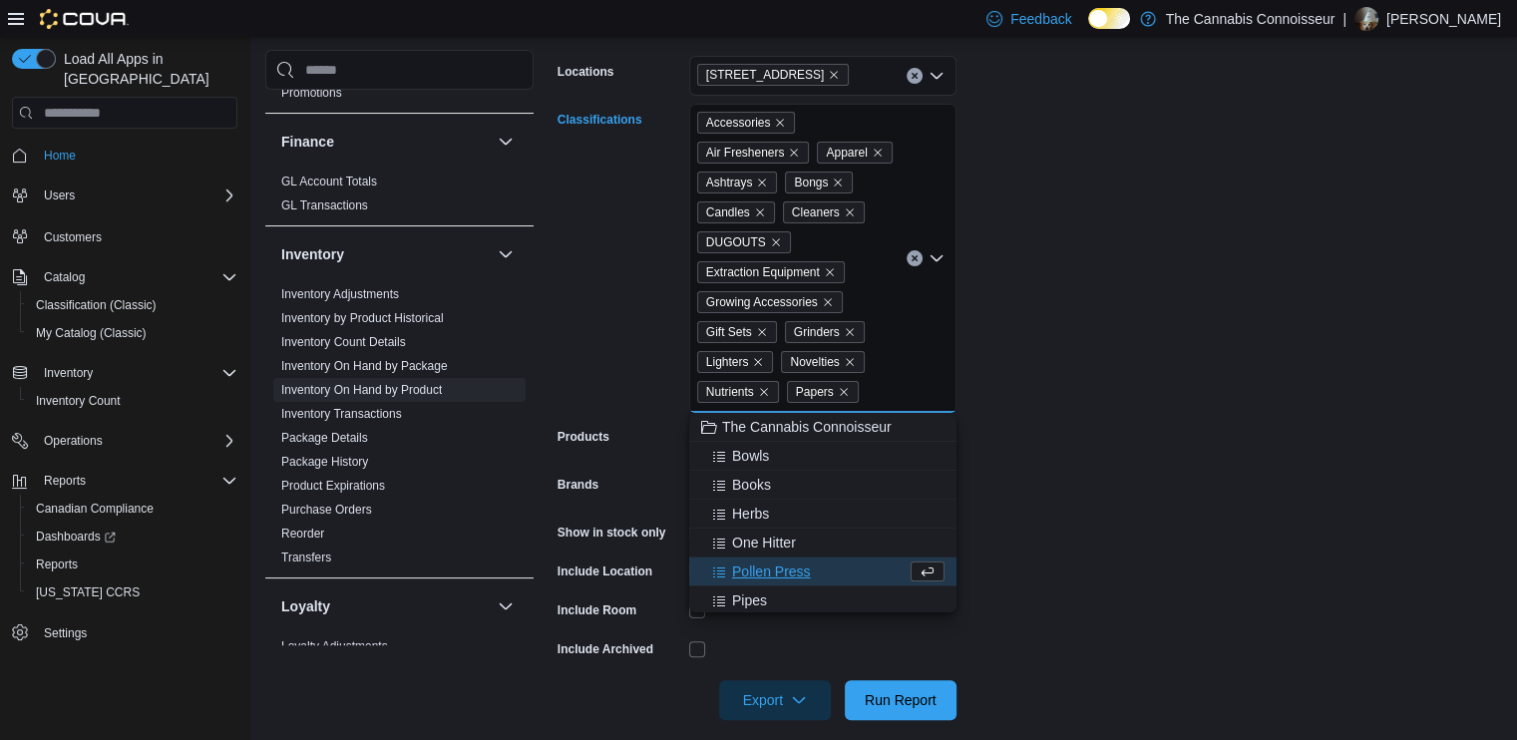
click at [758, 559] on button "Pollen Press" at bounding box center [822, 571] width 267 height 29
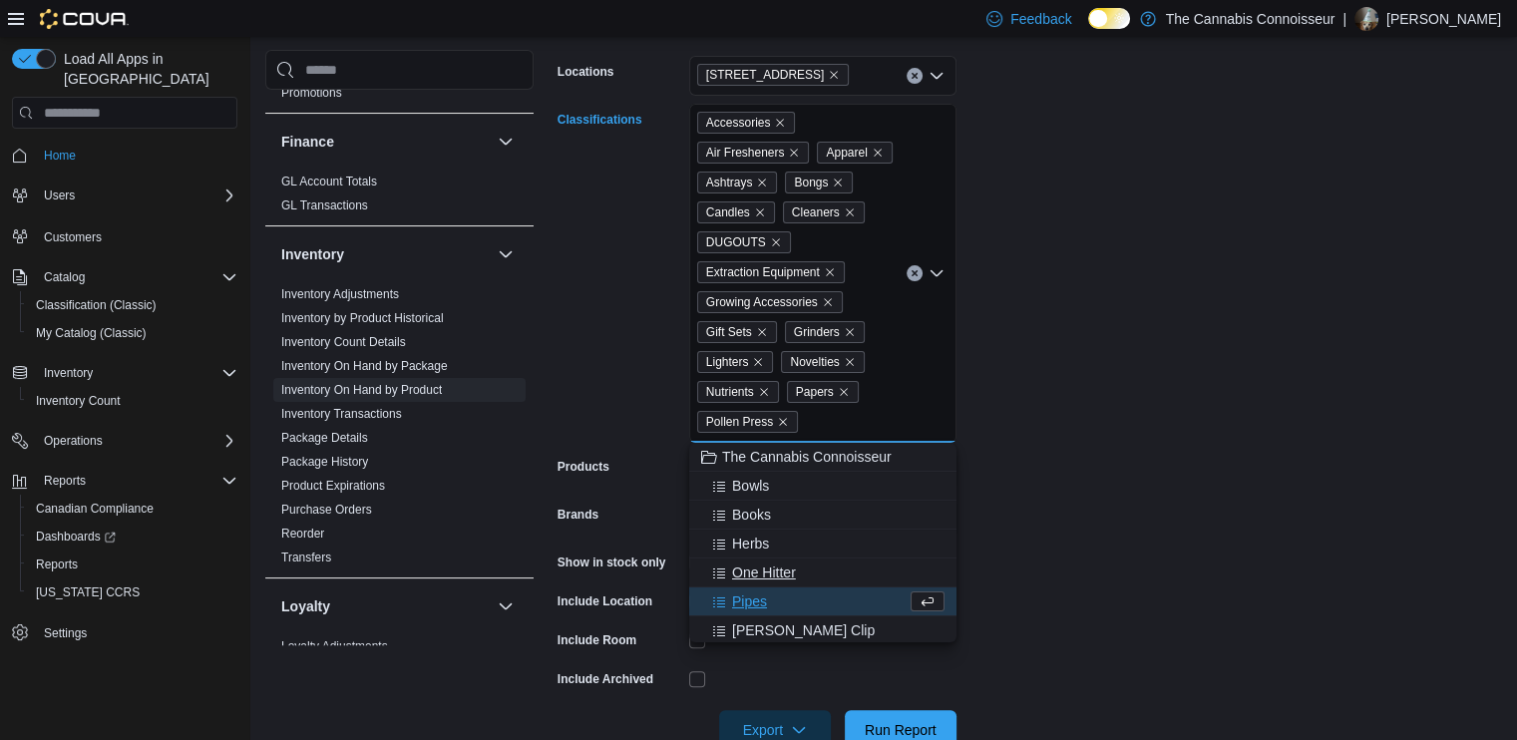
click at [758, 563] on span "One Hitter" at bounding box center [764, 572] width 64 height 20
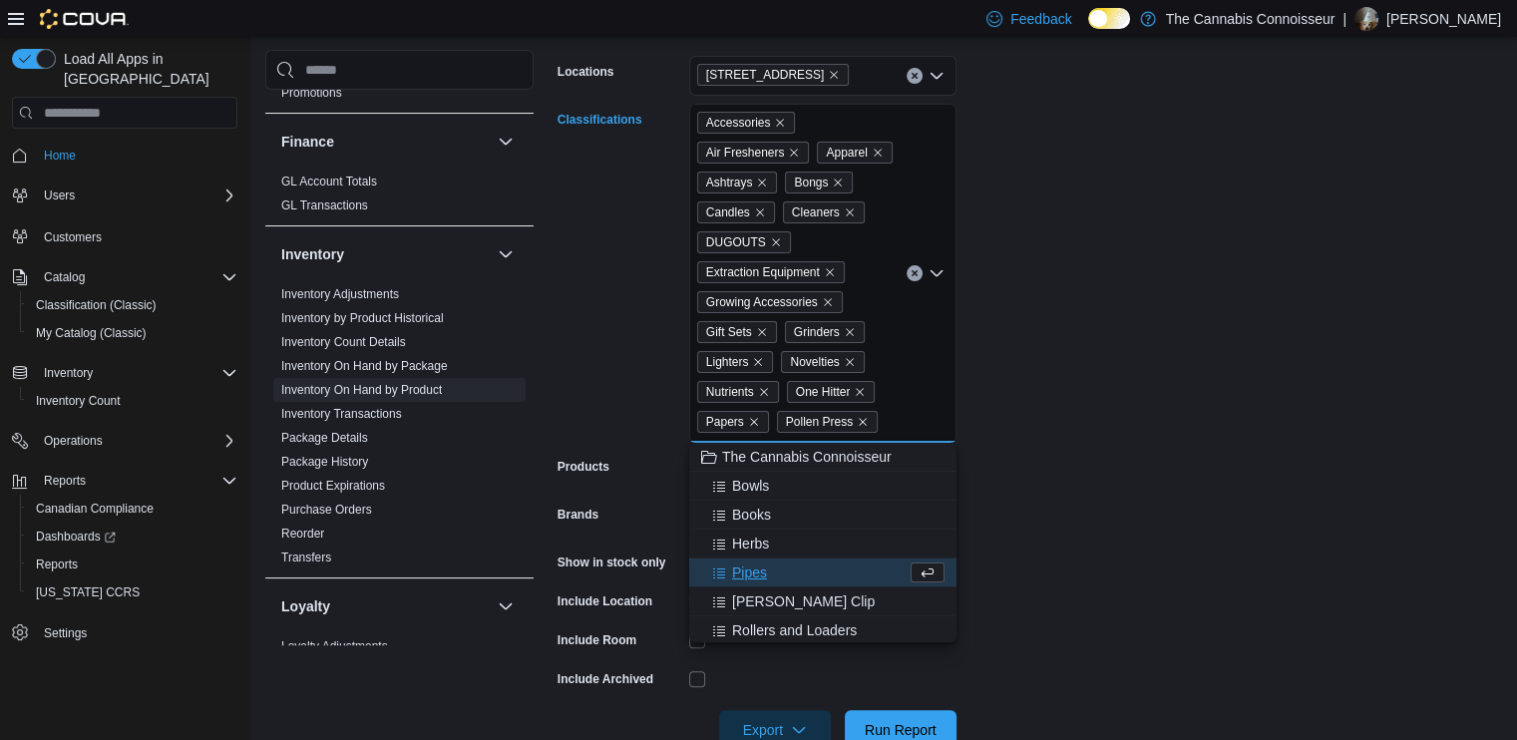
click at [757, 585] on button "Pipes" at bounding box center [822, 572] width 267 height 29
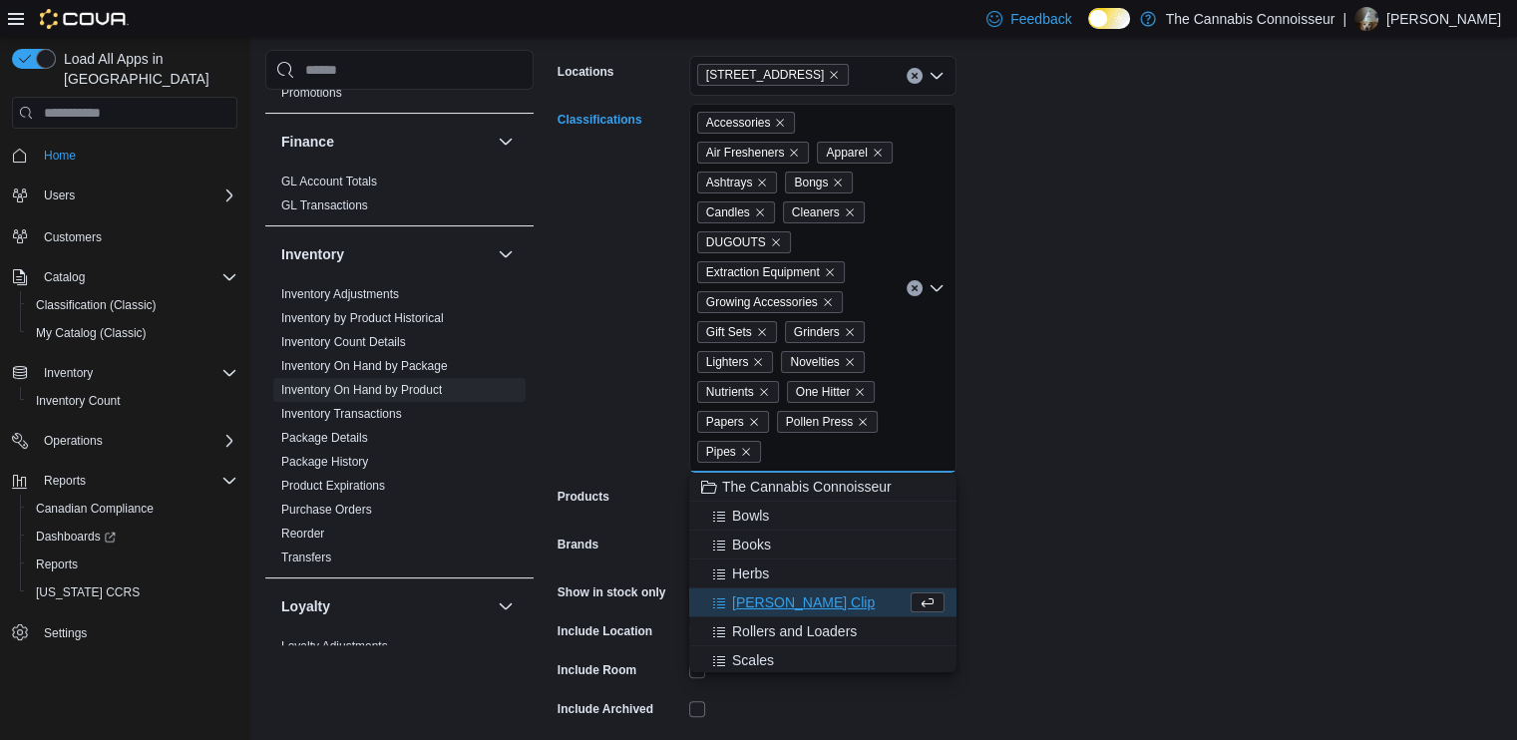
click at [756, 589] on button "[PERSON_NAME] Clip" at bounding box center [822, 602] width 267 height 29
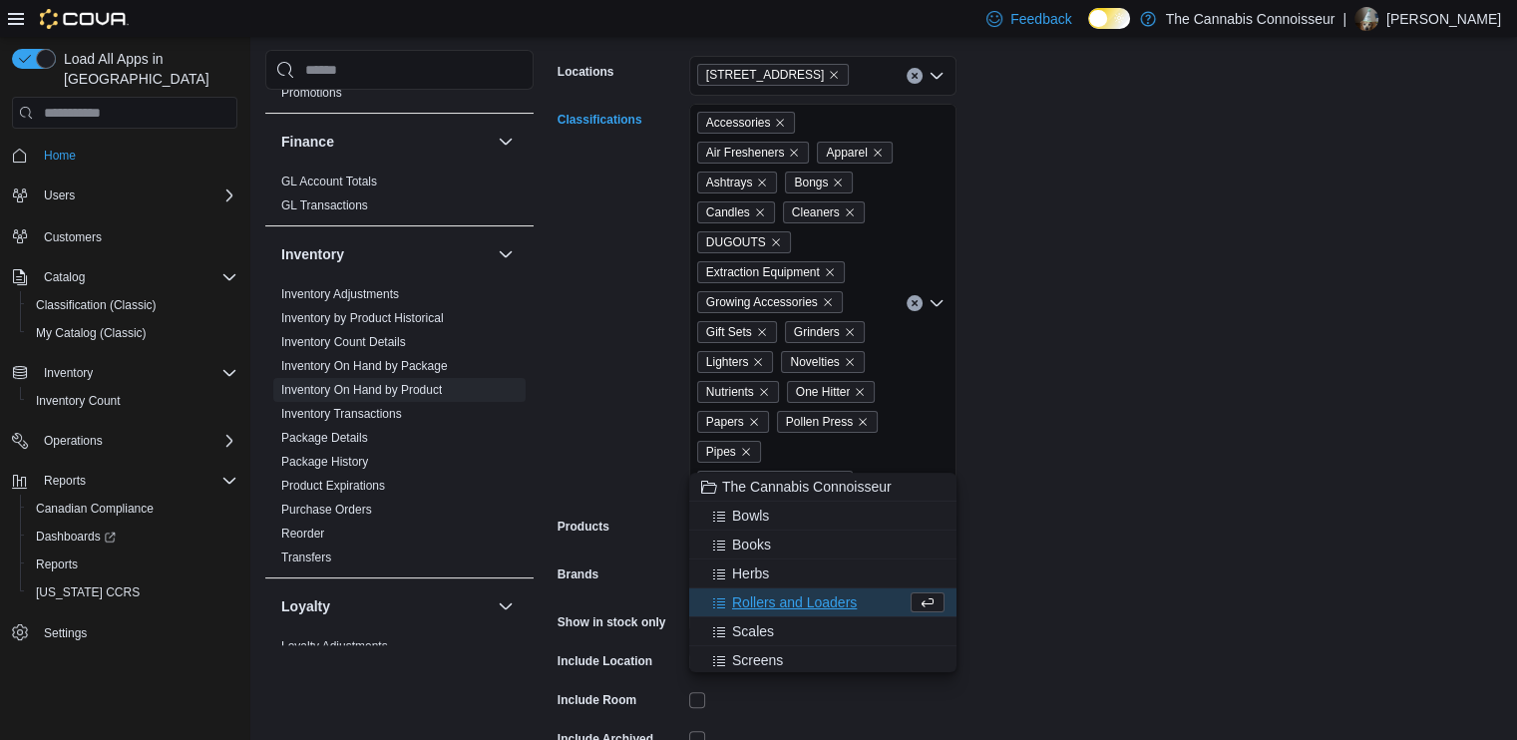
click at [755, 621] on span "Scales" at bounding box center [753, 631] width 42 height 20
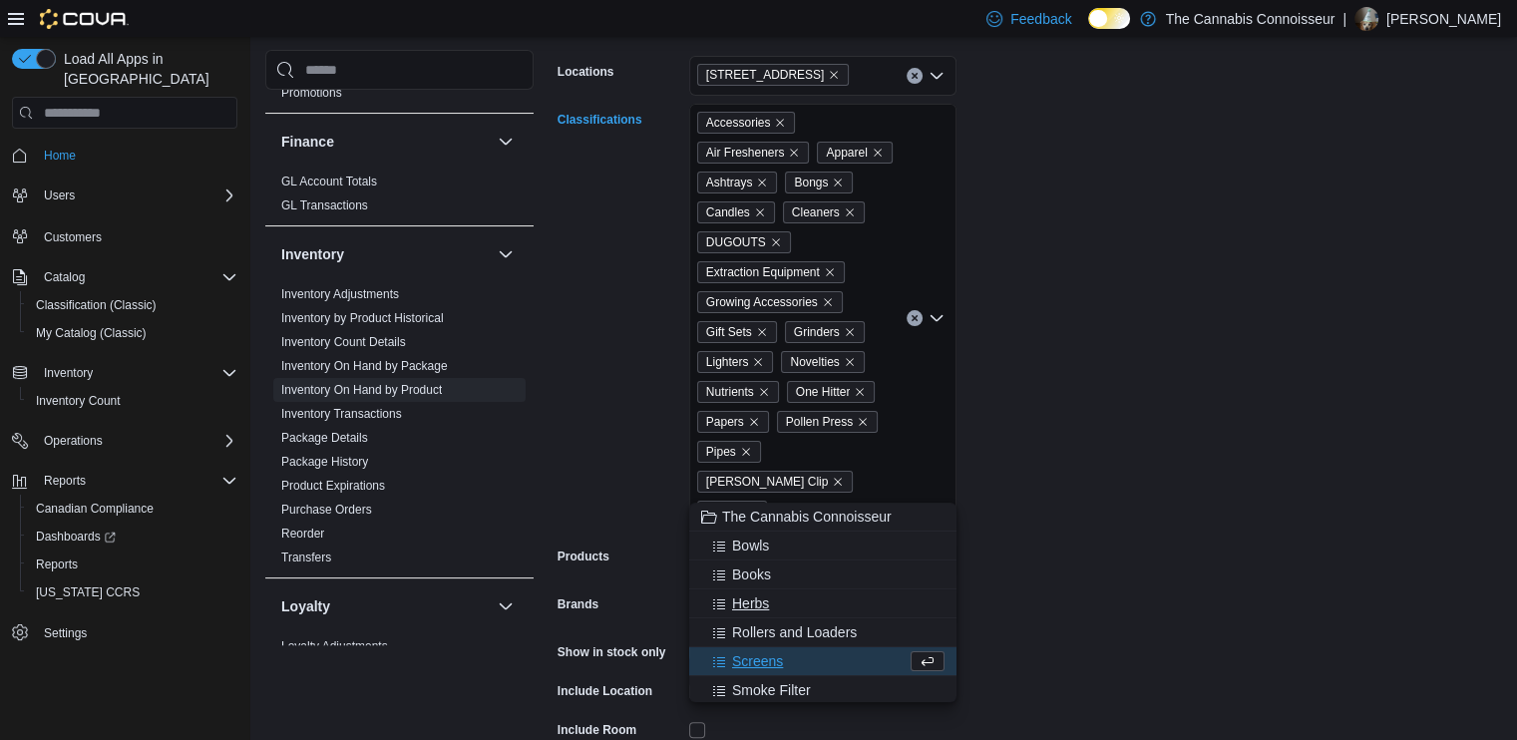
click at [755, 627] on span "Rollers and Loaders" at bounding box center [794, 632] width 125 height 20
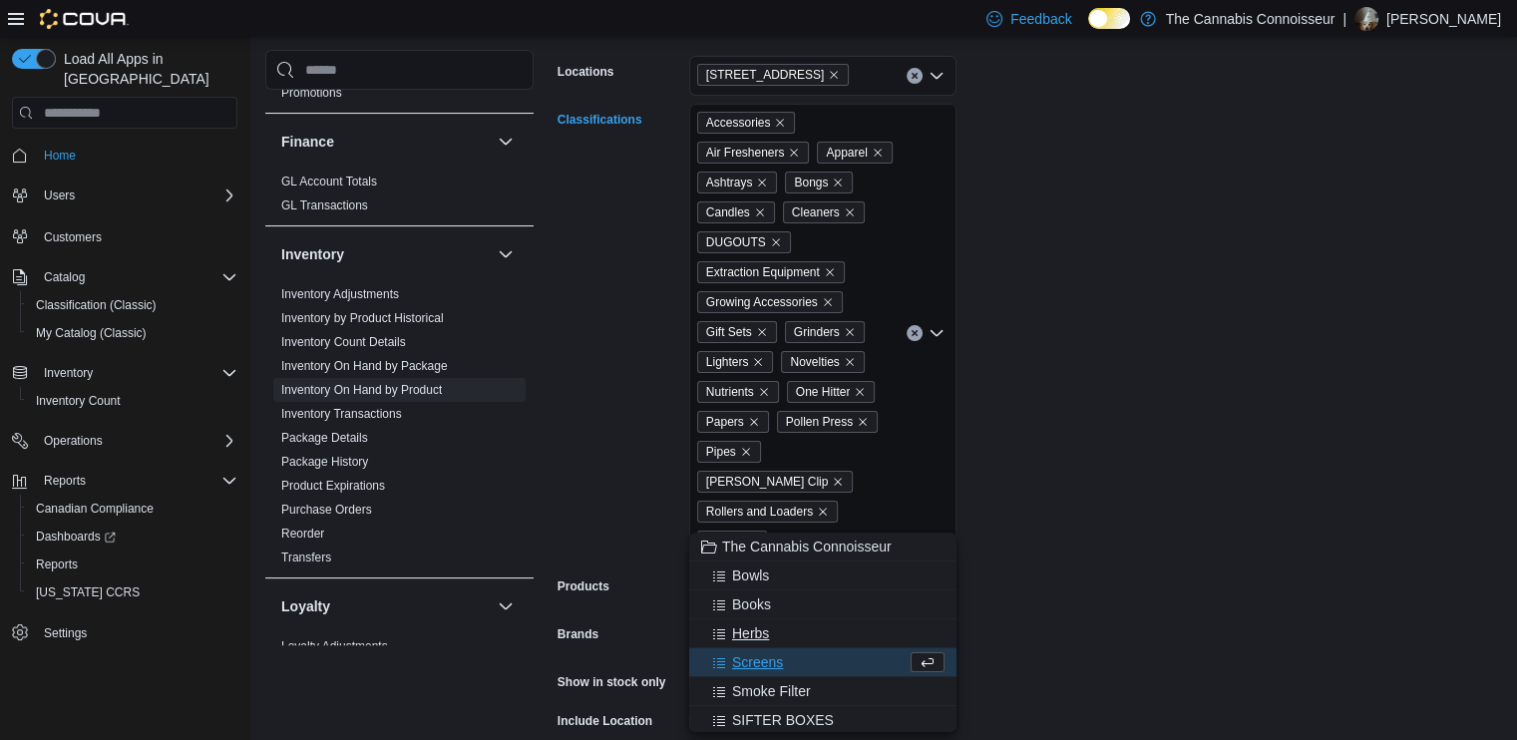
click at [759, 649] on button "Screens" at bounding box center [822, 662] width 267 height 29
click at [762, 677] on button "SIFTER BOXES" at bounding box center [822, 691] width 267 height 29
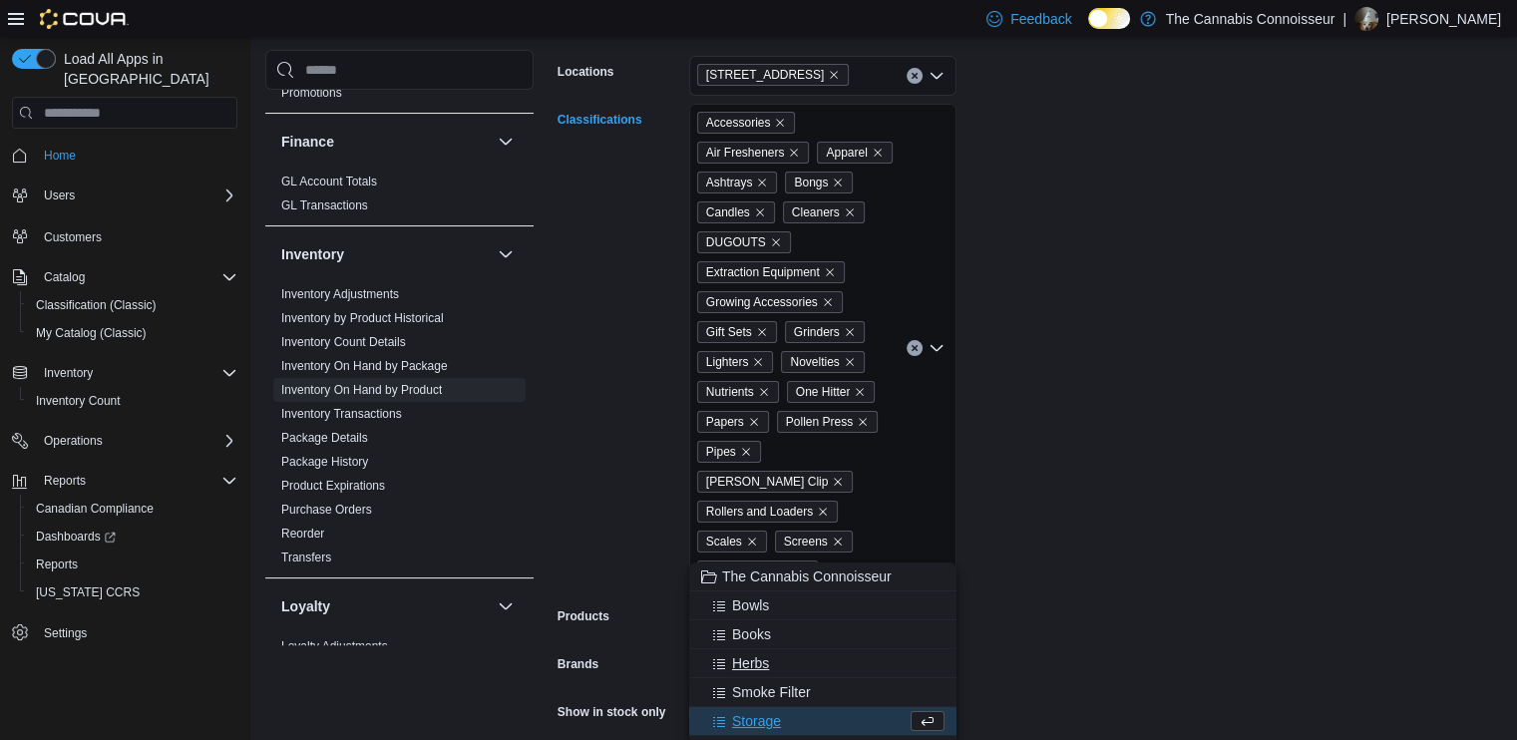
click at [757, 684] on span "Smoke Filter" at bounding box center [771, 692] width 79 height 20
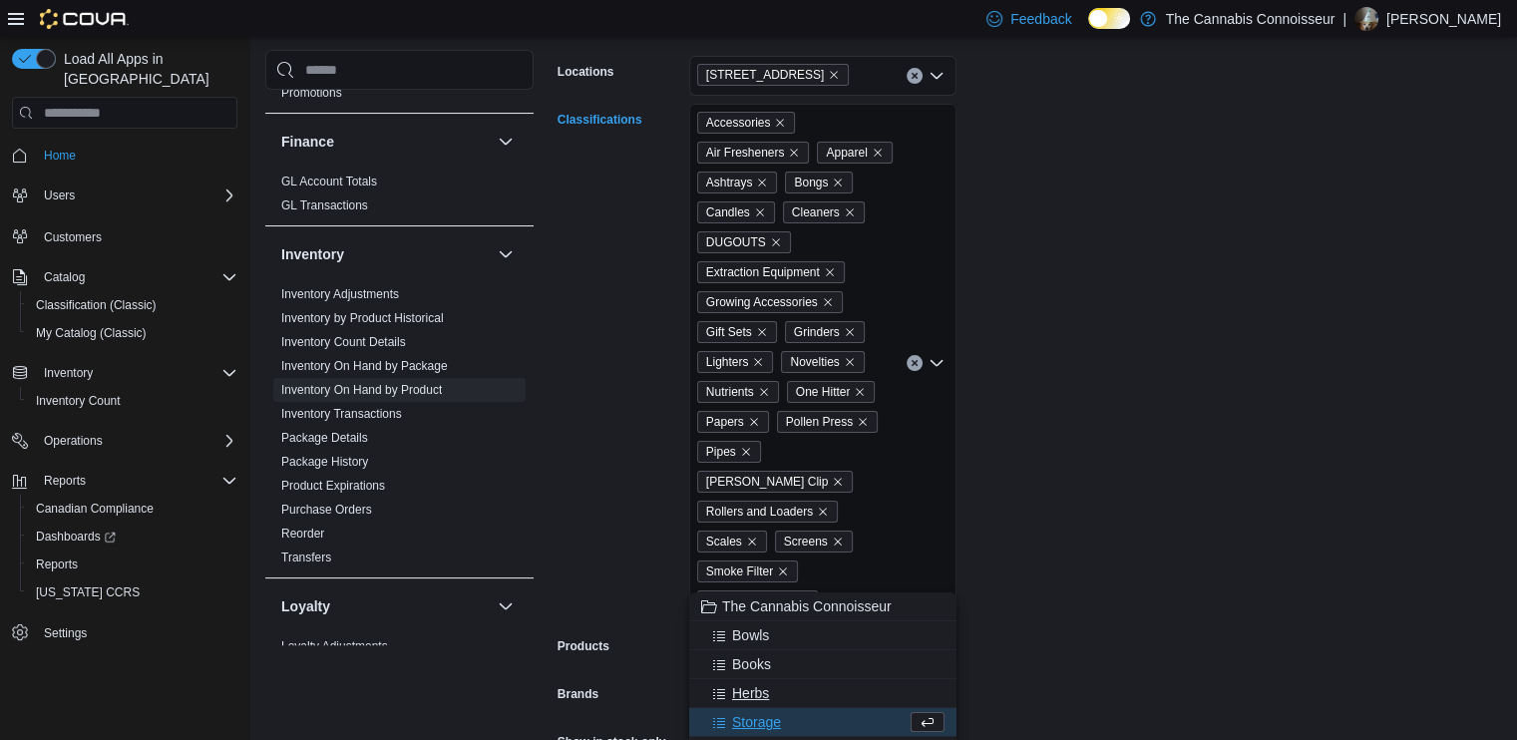
click at [757, 689] on span "Herbs" at bounding box center [750, 693] width 37 height 20
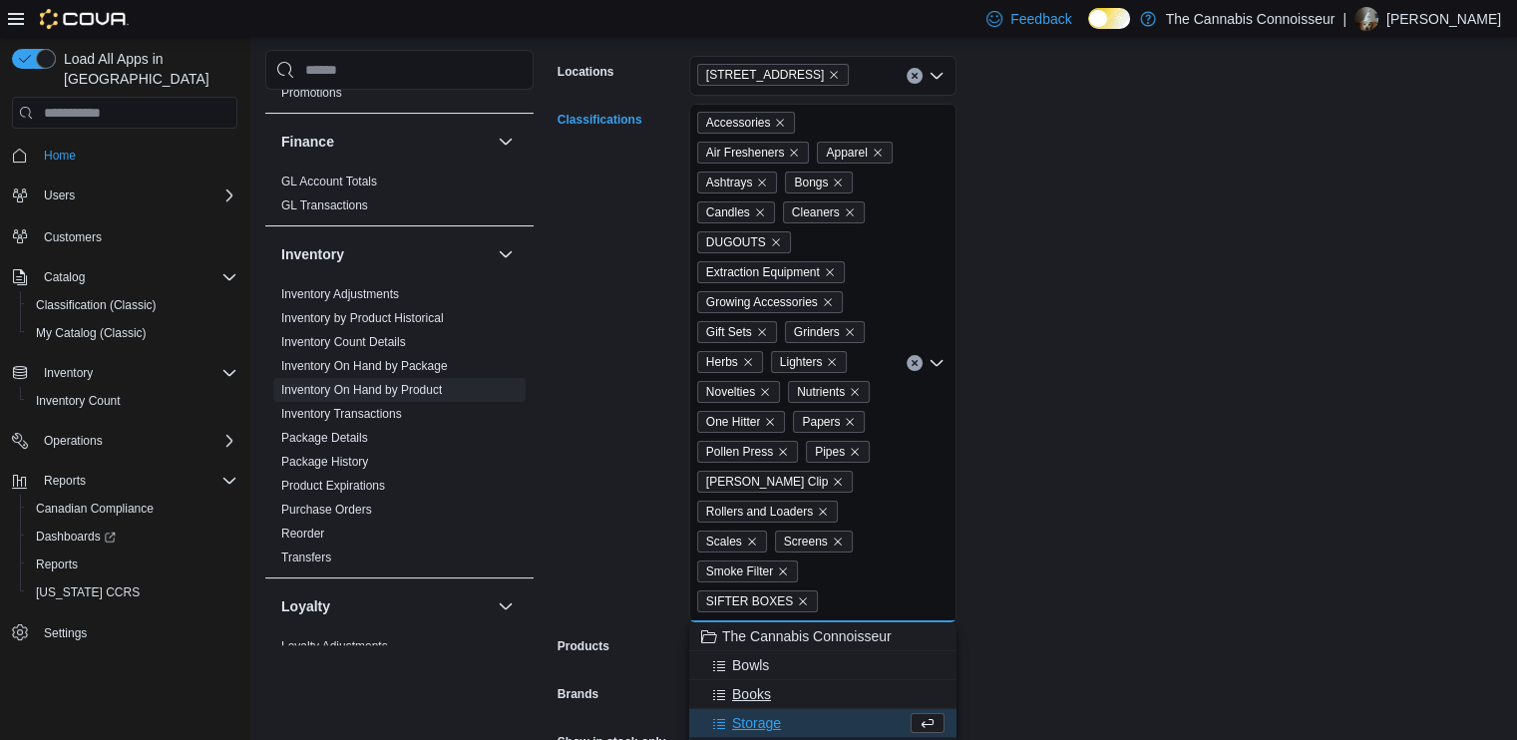
click at [750, 685] on span "Books" at bounding box center [751, 694] width 39 height 20
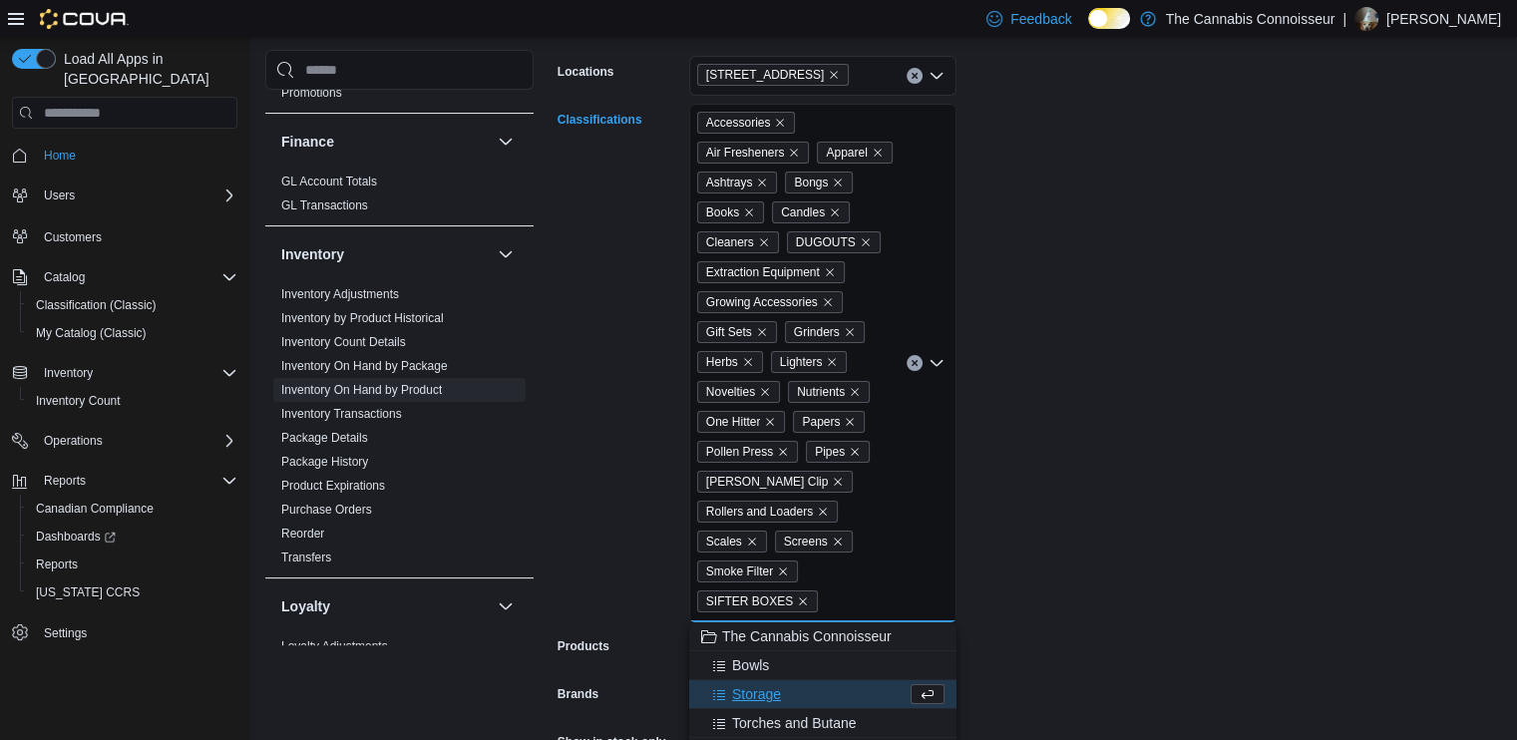
click at [749, 689] on span "Storage" at bounding box center [756, 694] width 49 height 20
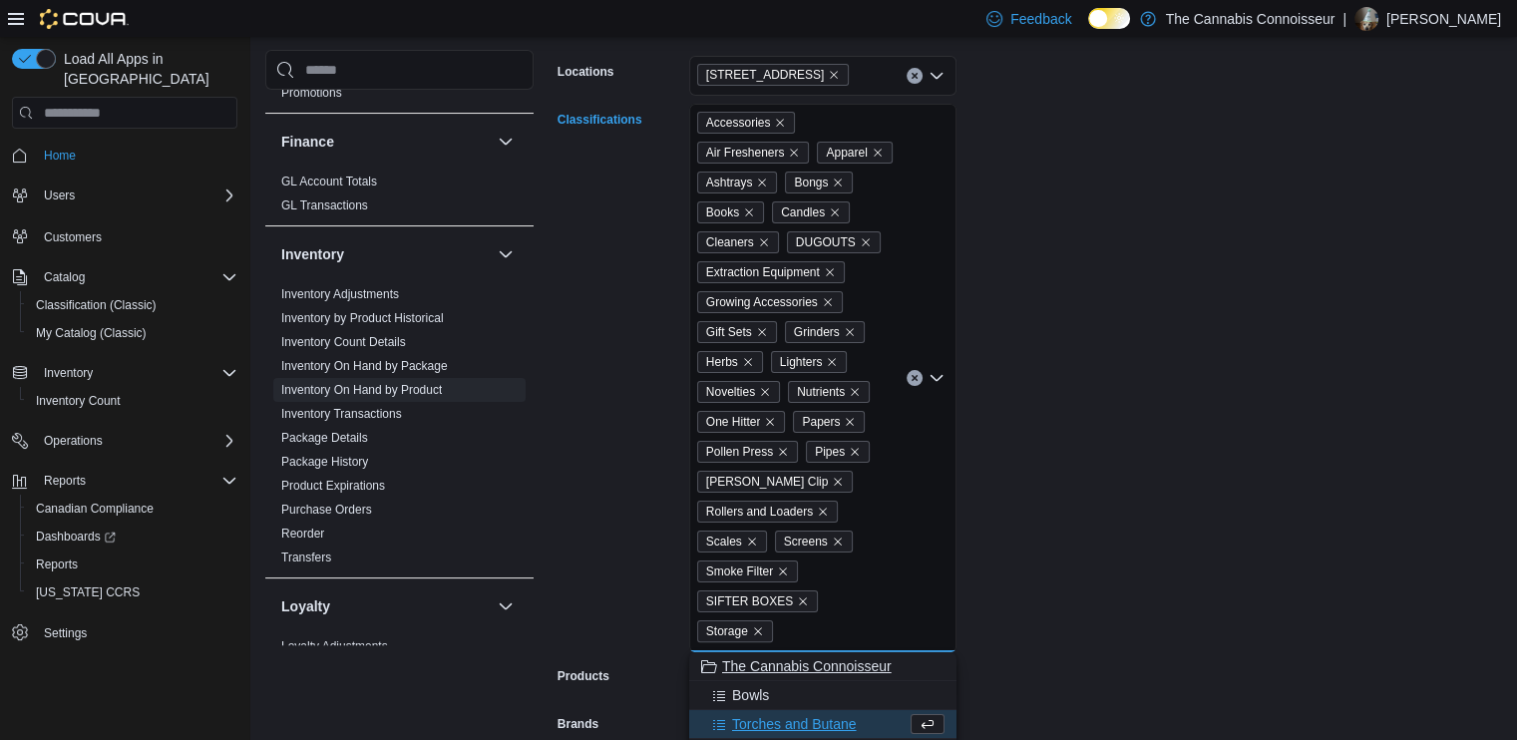
click at [749, 690] on span "Bowls" at bounding box center [750, 695] width 37 height 20
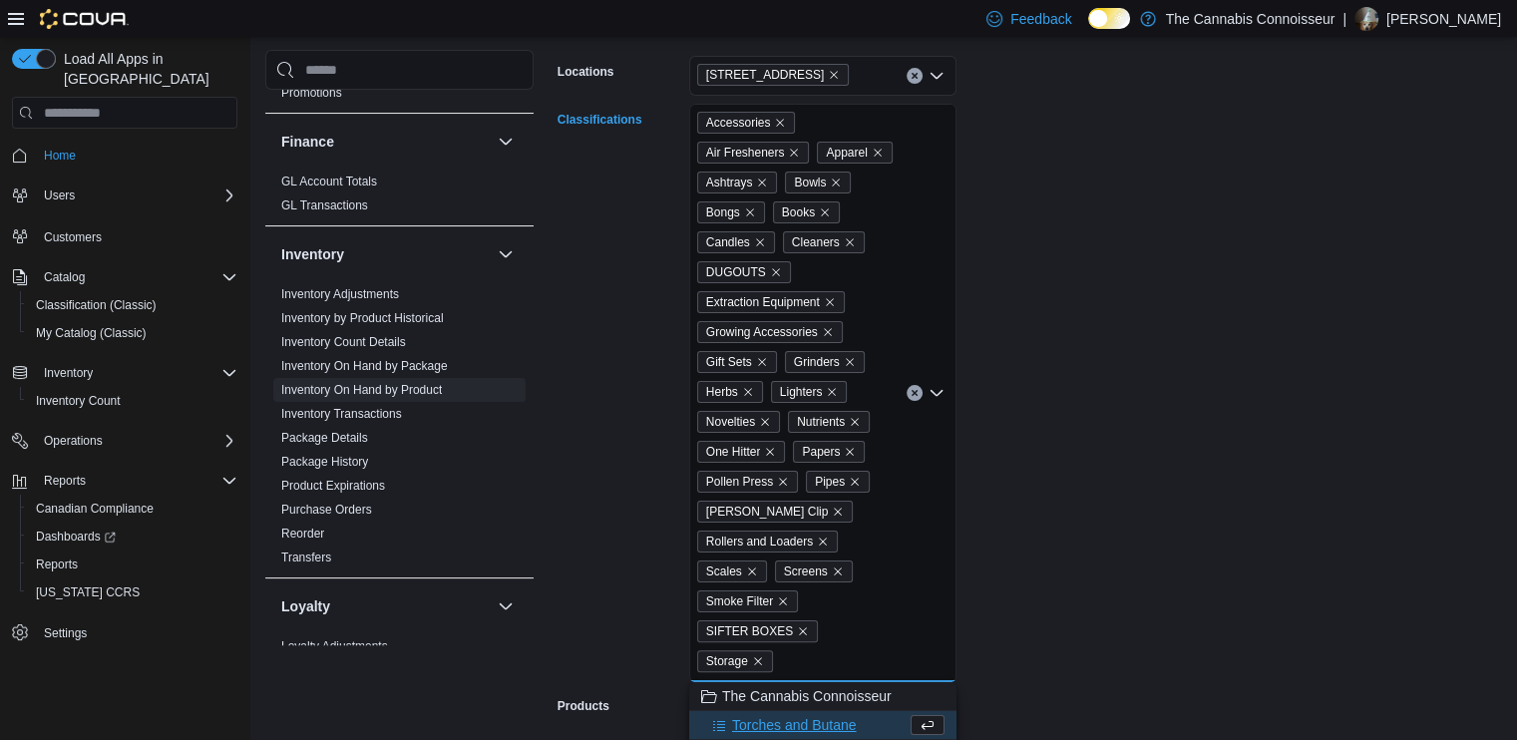
click at [751, 714] on button "Torches and Butane" at bounding box center [822, 725] width 267 height 29
click at [752, 720] on span "Tools" at bounding box center [748, 725] width 33 height 20
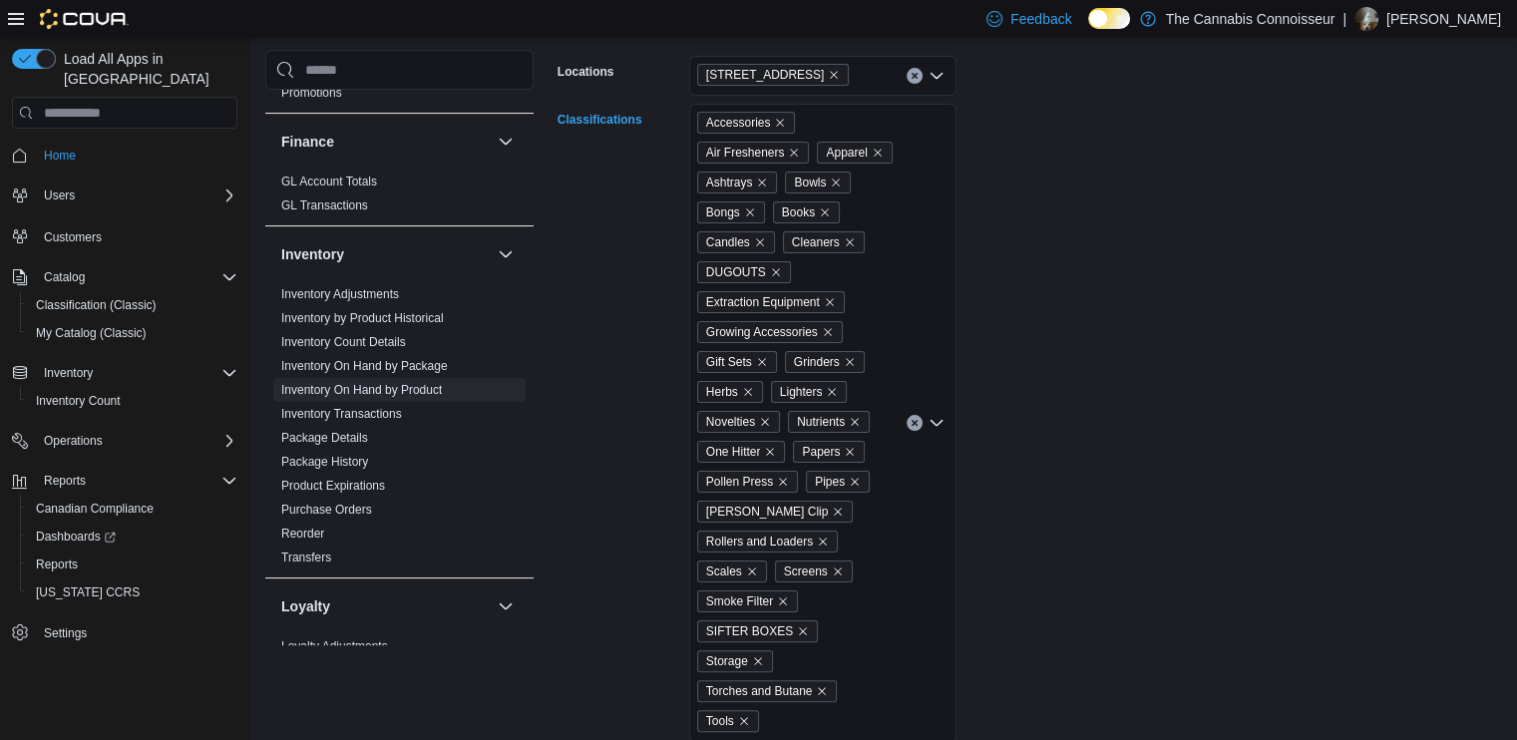
scroll to position [511, 0]
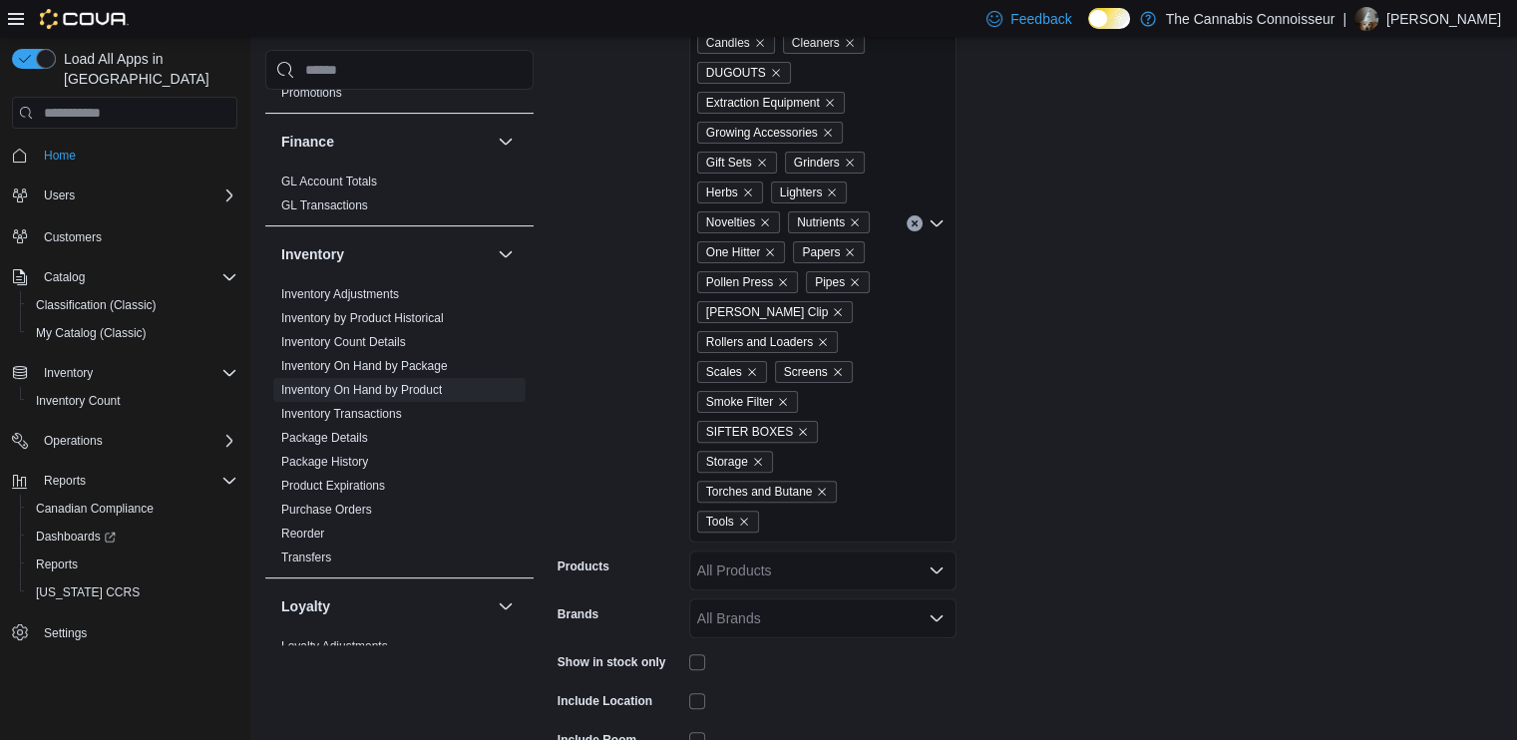
drag, startPoint x: 937, startPoint y: 206, endPoint x: 936, endPoint y: 218, distance: 12.0
click at [937, 215] on icon "Open list of options" at bounding box center [936, 223] width 16 height 16
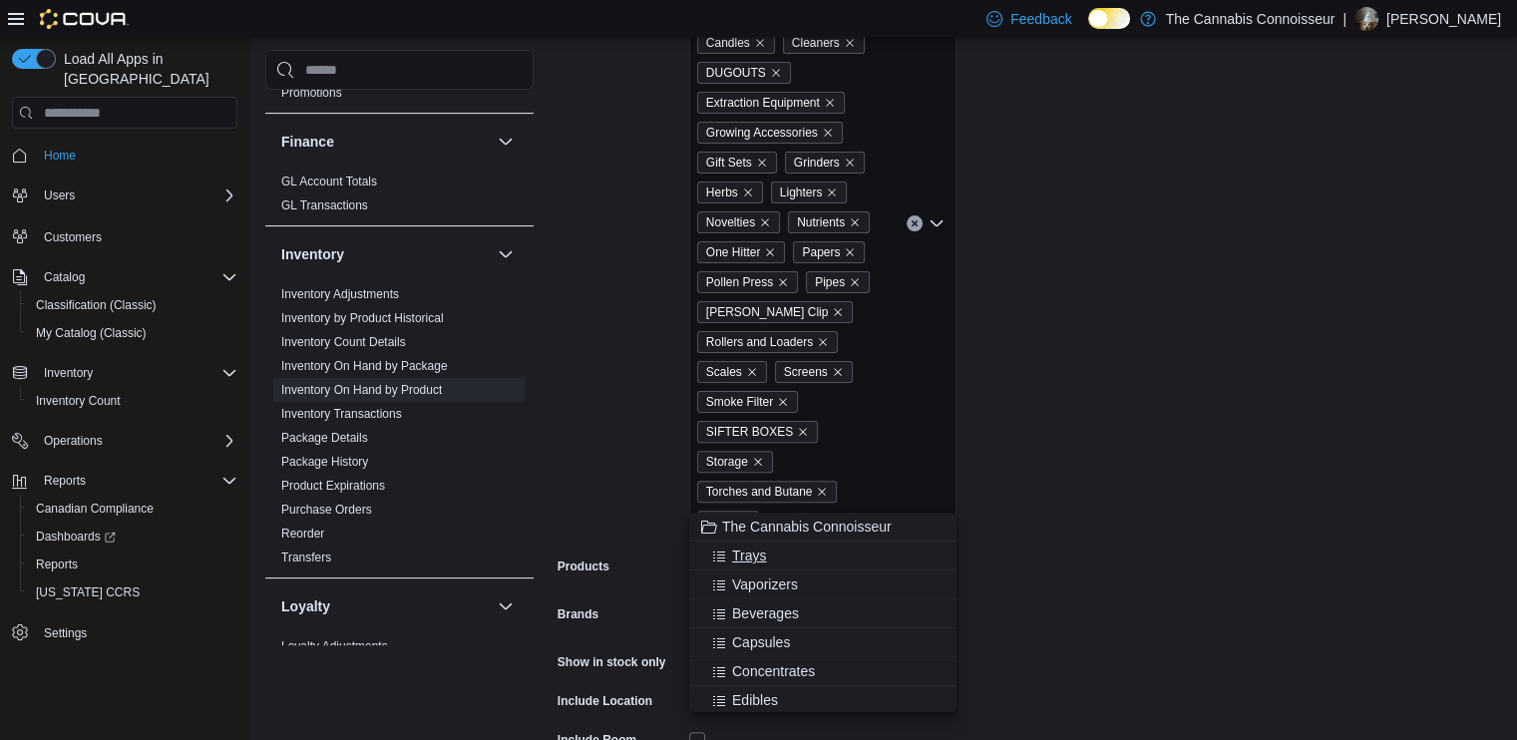
click at [758, 565] on button "Trays" at bounding box center [822, 555] width 267 height 29
click at [758, 568] on button "Vaporizers" at bounding box center [822, 555] width 267 height 29
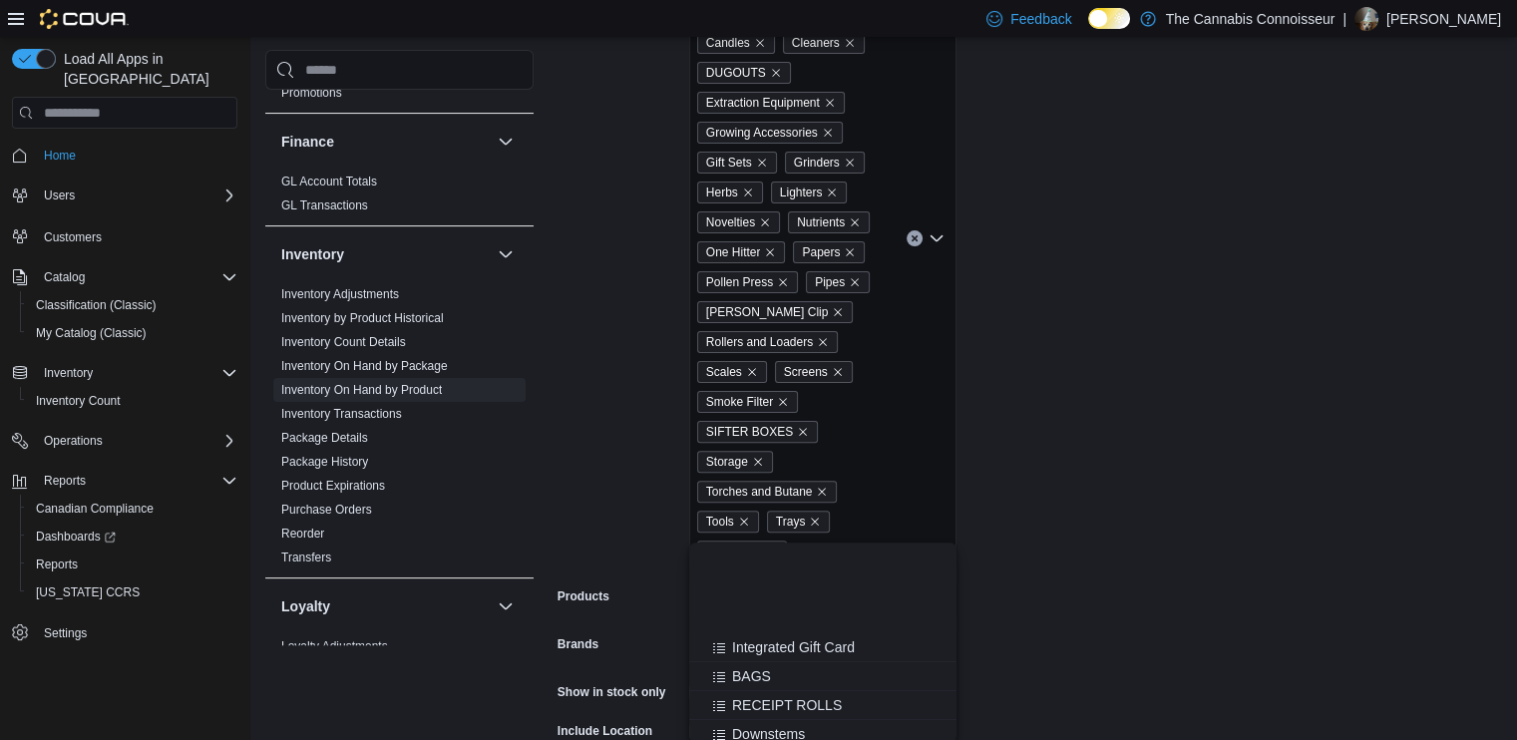
scroll to position [437, 0]
click at [781, 646] on span "Ash Catchers" at bounding box center [774, 640] width 84 height 20
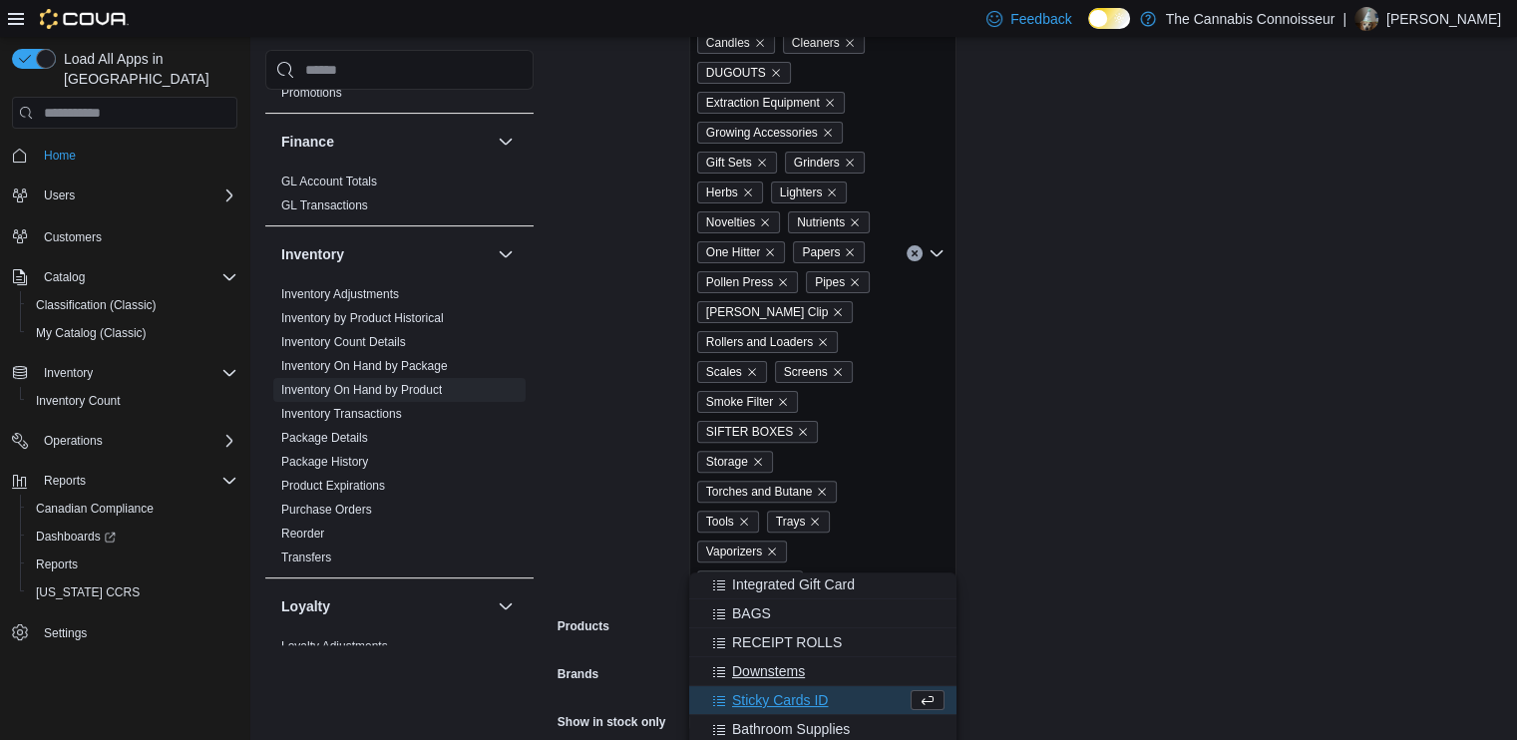
click at [774, 670] on span "Downstems" at bounding box center [768, 671] width 73 height 20
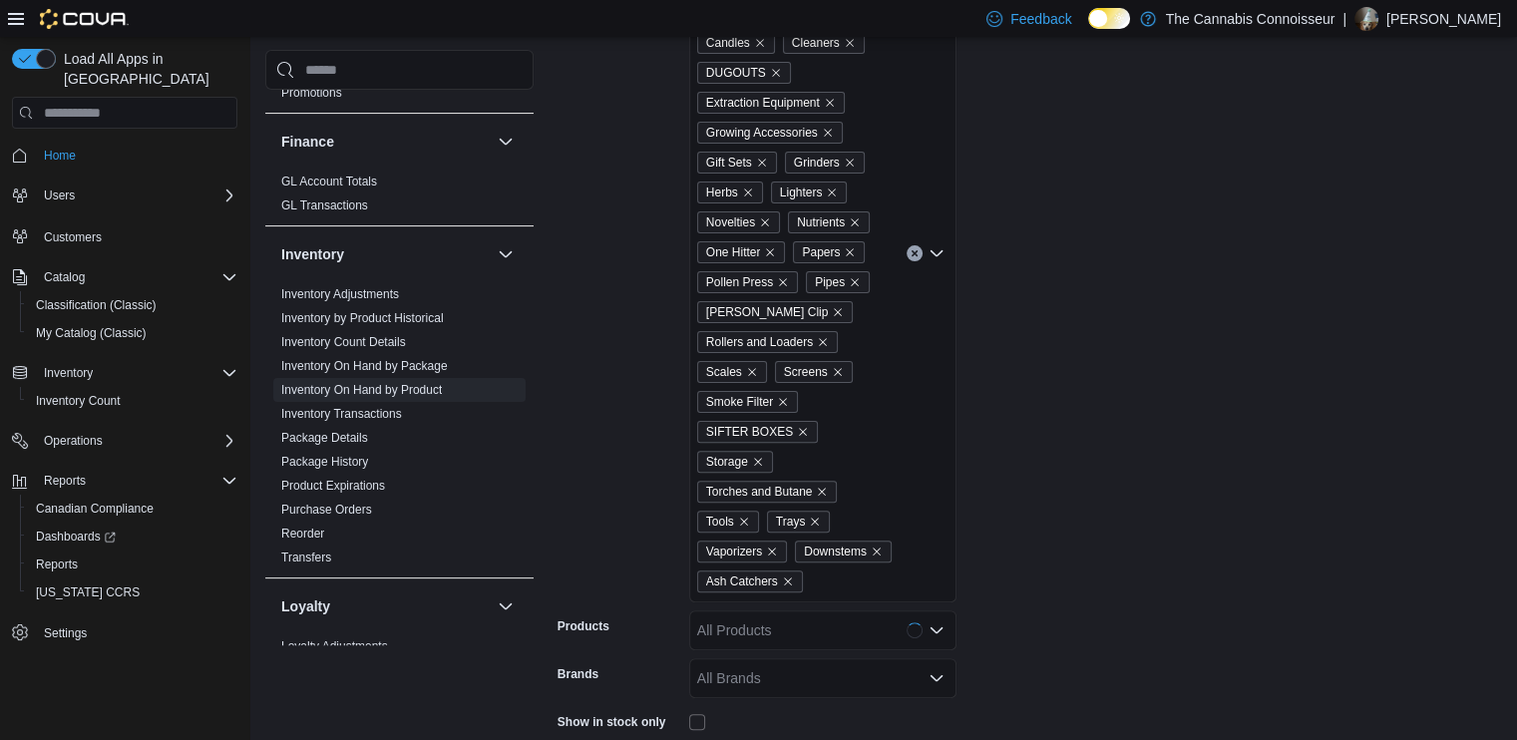
scroll to position [810, 0]
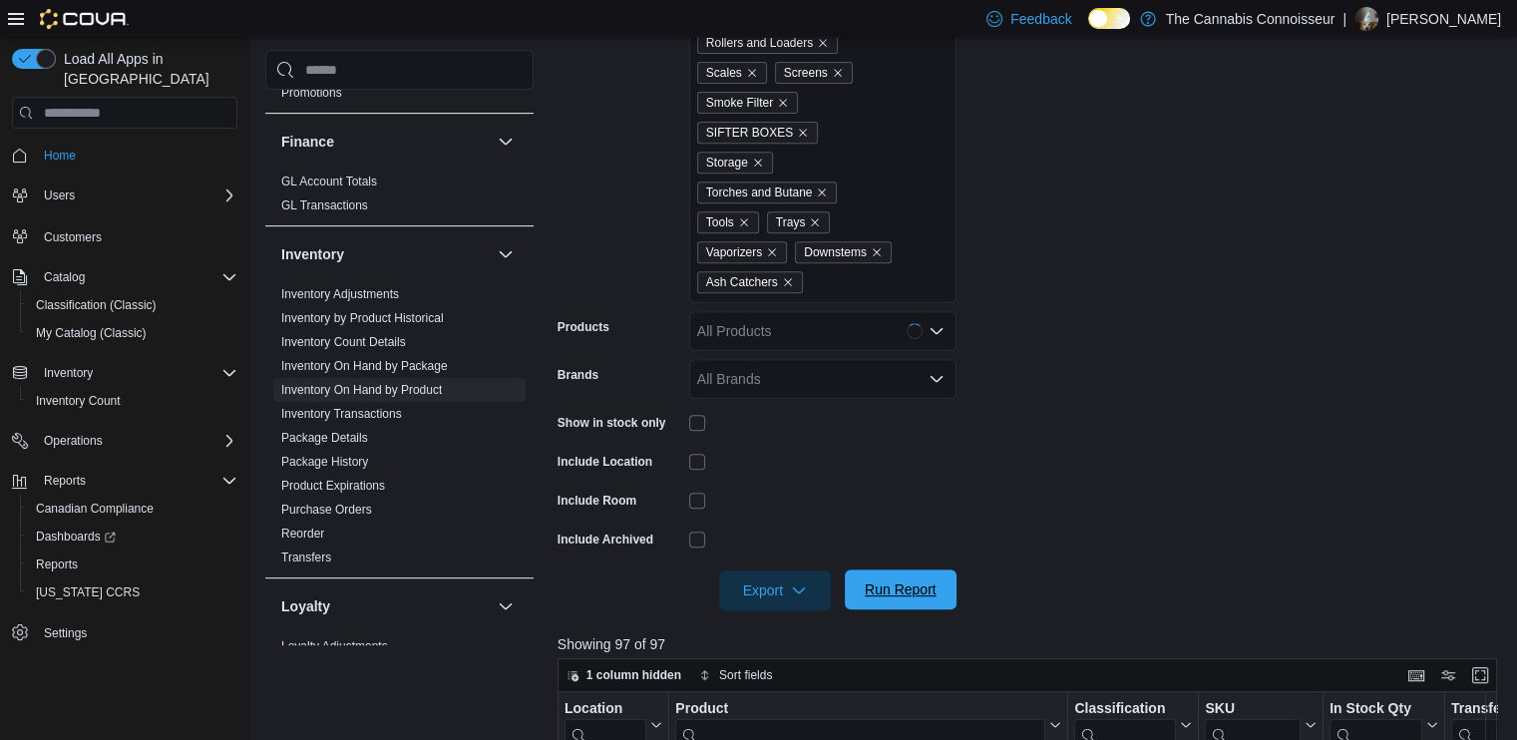
click at [913, 579] on span "Run Report" at bounding box center [901, 589] width 72 height 20
